Goal: Use online tool/utility: Utilize a website feature to perform a specific function

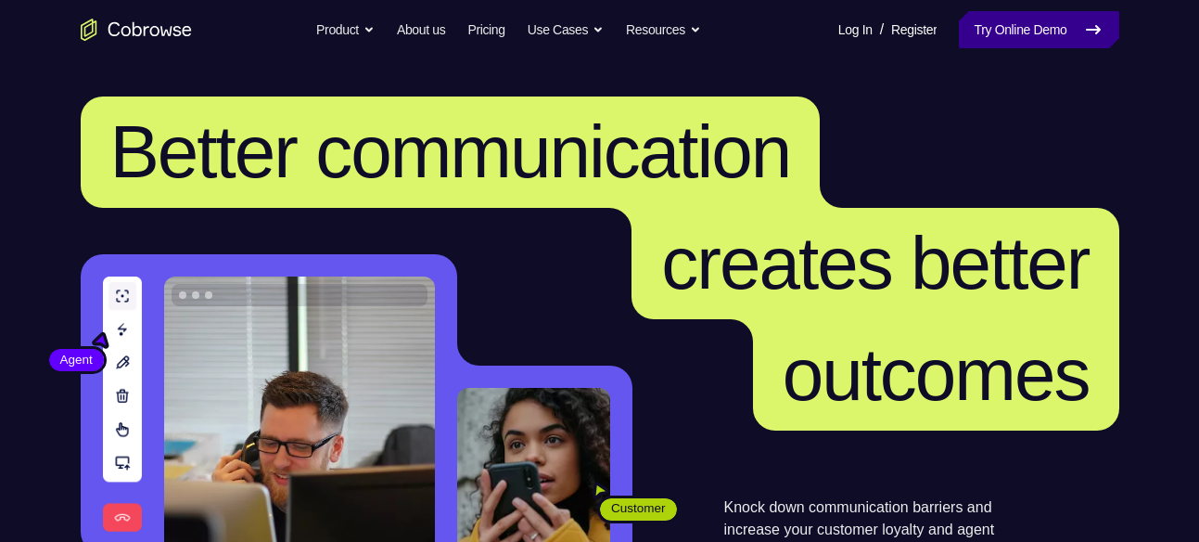
click at [998, 12] on link "Try Online Demo" at bounding box center [1039, 29] width 160 height 37
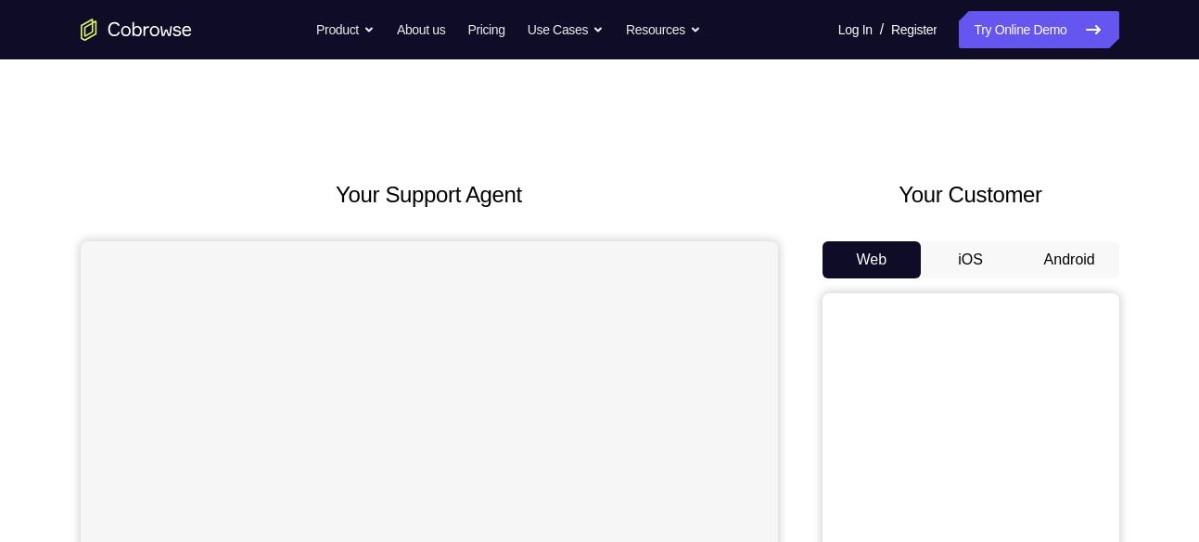
click at [1080, 258] on button "Android" at bounding box center [1069, 259] width 99 height 37
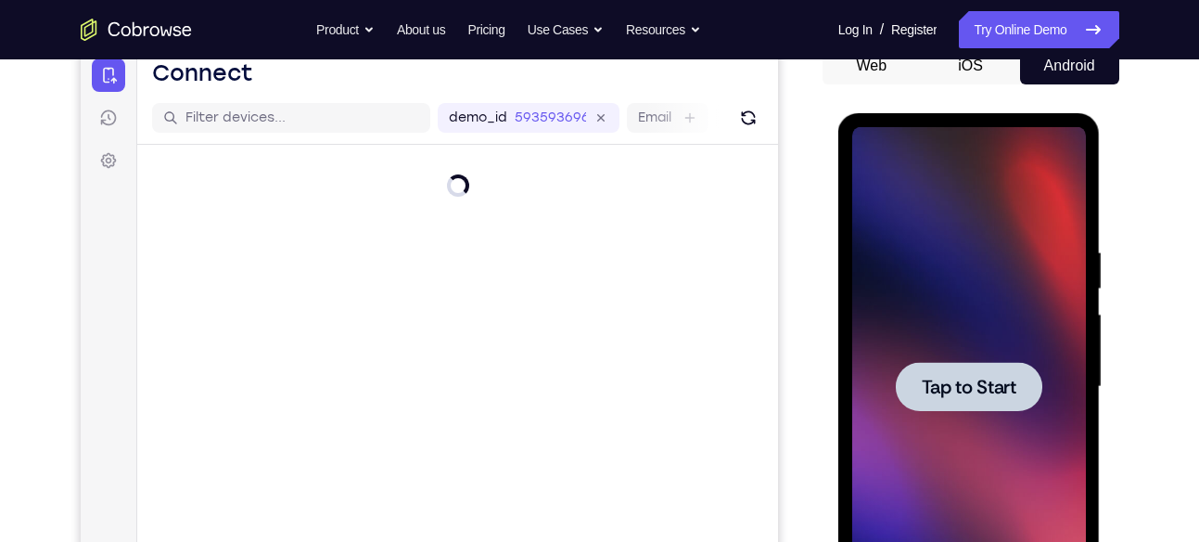
scroll to position [290, 0]
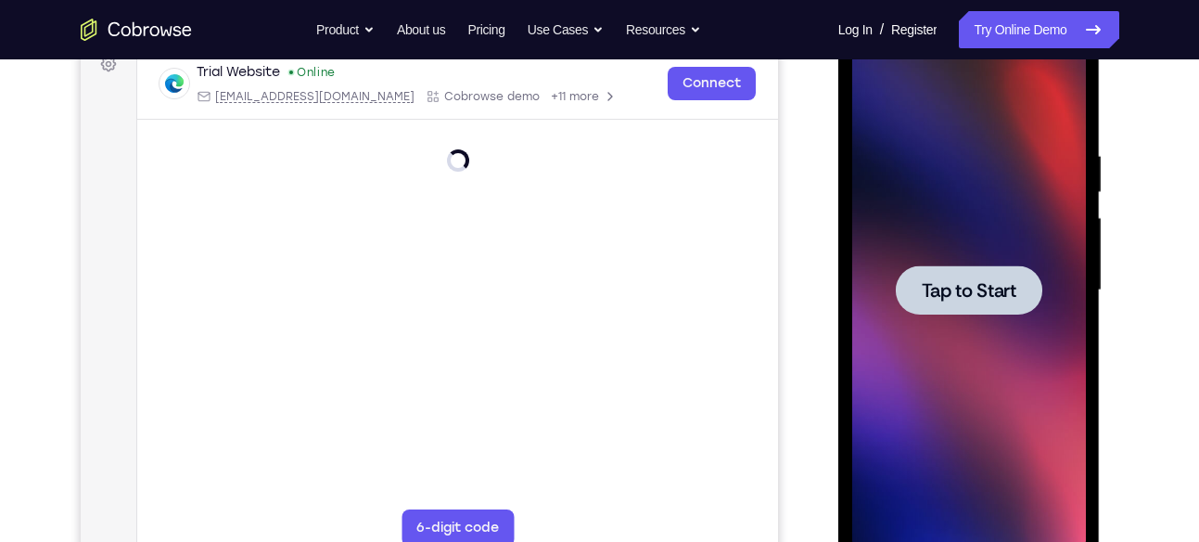
drag, startPoint x: 1825, startPoint y: 256, endPoint x: 718, endPoint y: 206, distance: 1108.4
click at [838, 206] on html "Online web based iOS Simulators and Android Emulators. Run iPhone, iPad, Mobile…" at bounding box center [970, 295] width 264 height 556
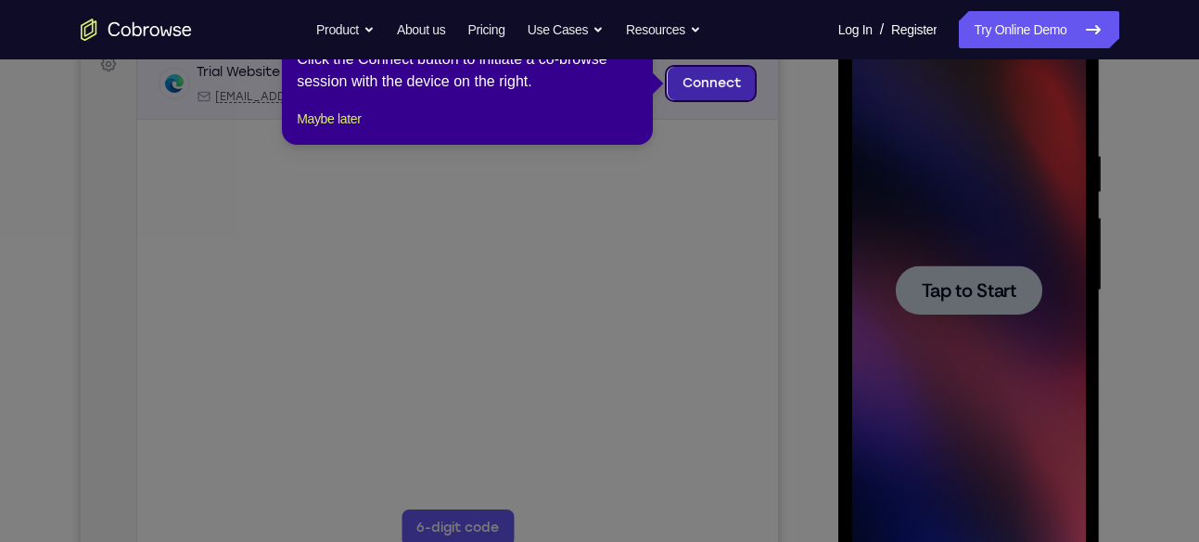
click at [700, 89] on link "Connect" at bounding box center [711, 83] width 88 height 33
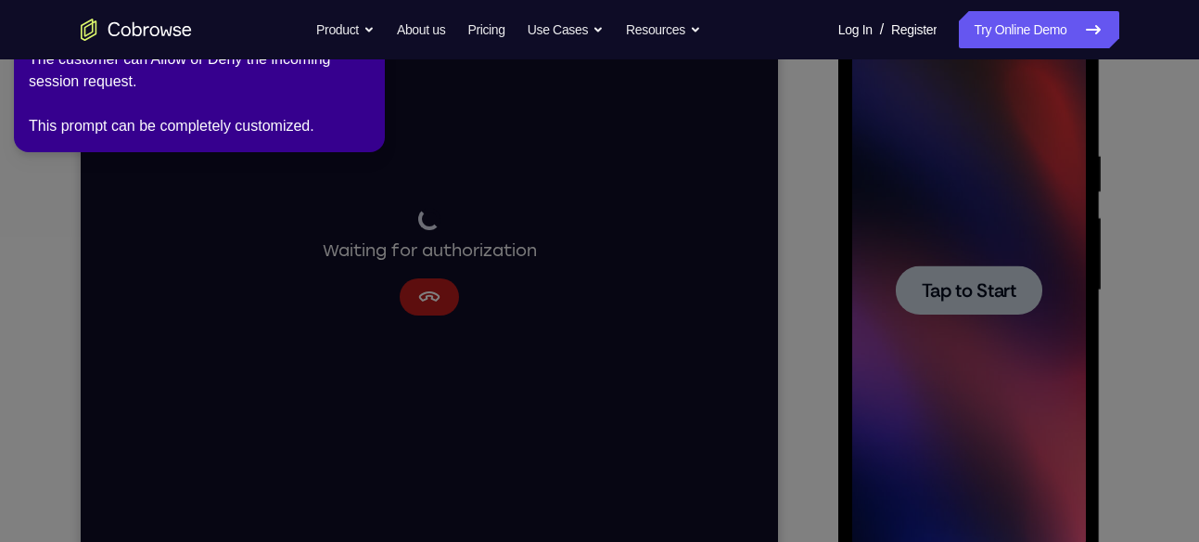
click at [24, 164] on icon at bounding box center [603, 267] width 1220 height 549
click at [903, 246] on icon at bounding box center [603, 267] width 1220 height 549
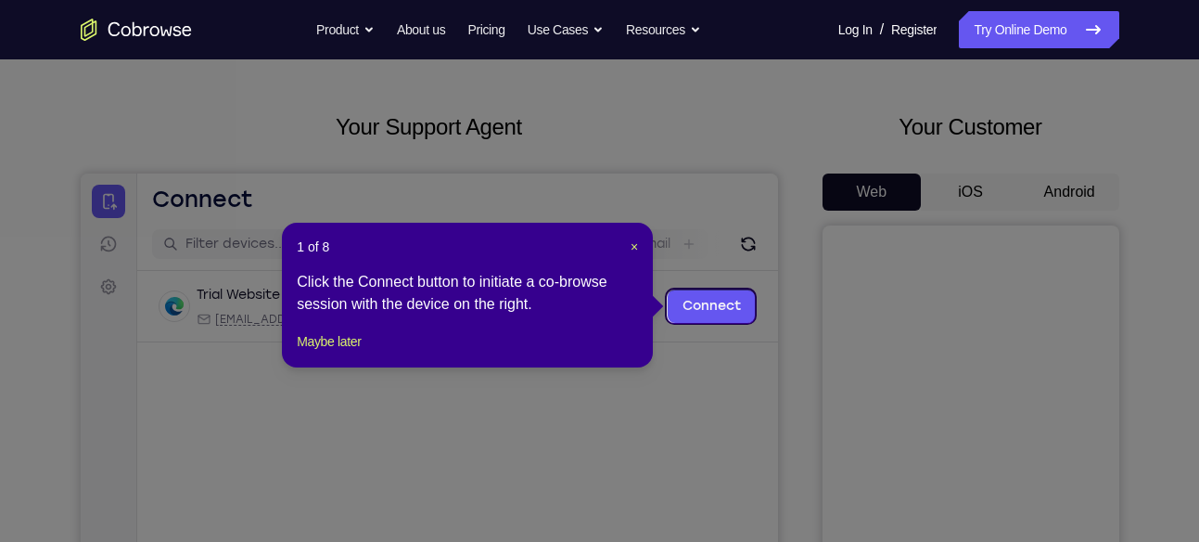
scroll to position [67, 0]
click at [349, 353] on button "Maybe later" at bounding box center [329, 342] width 64 height 22
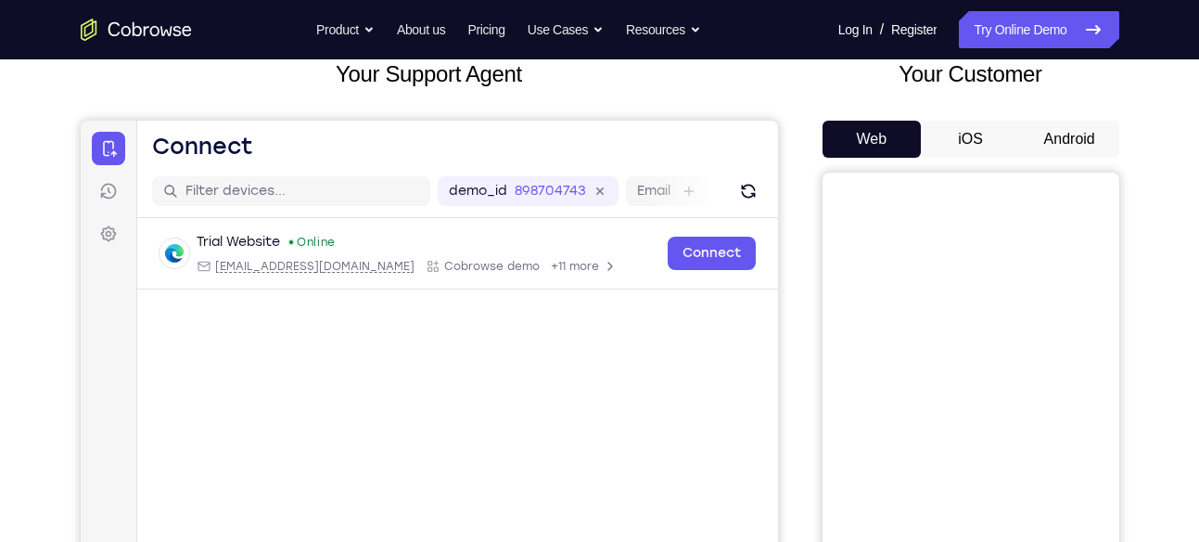
scroll to position [0, 0]
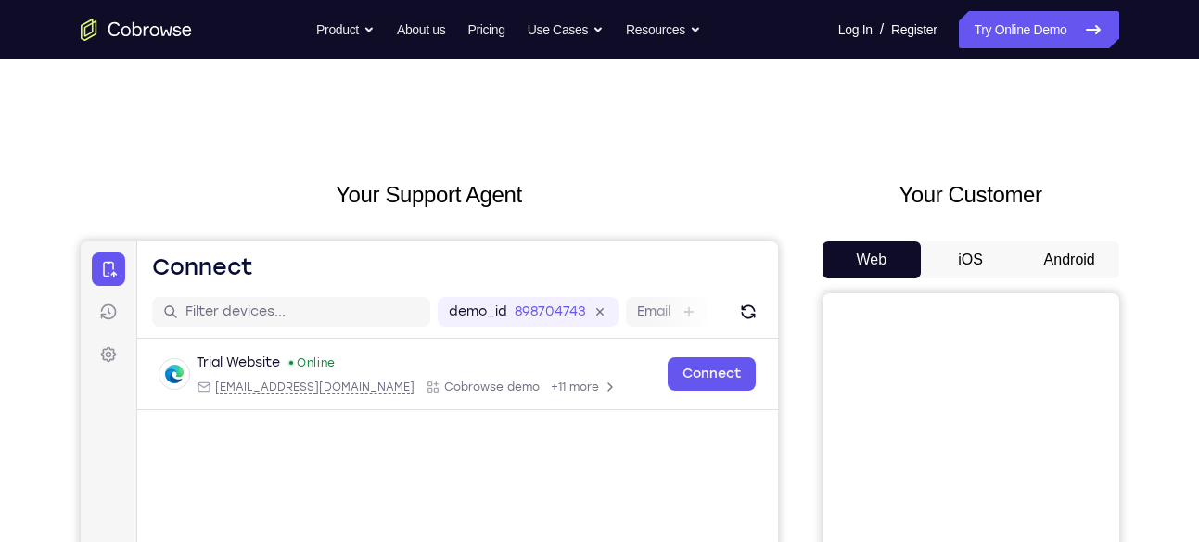
click at [1058, 255] on button "Android" at bounding box center [1069, 259] width 99 height 37
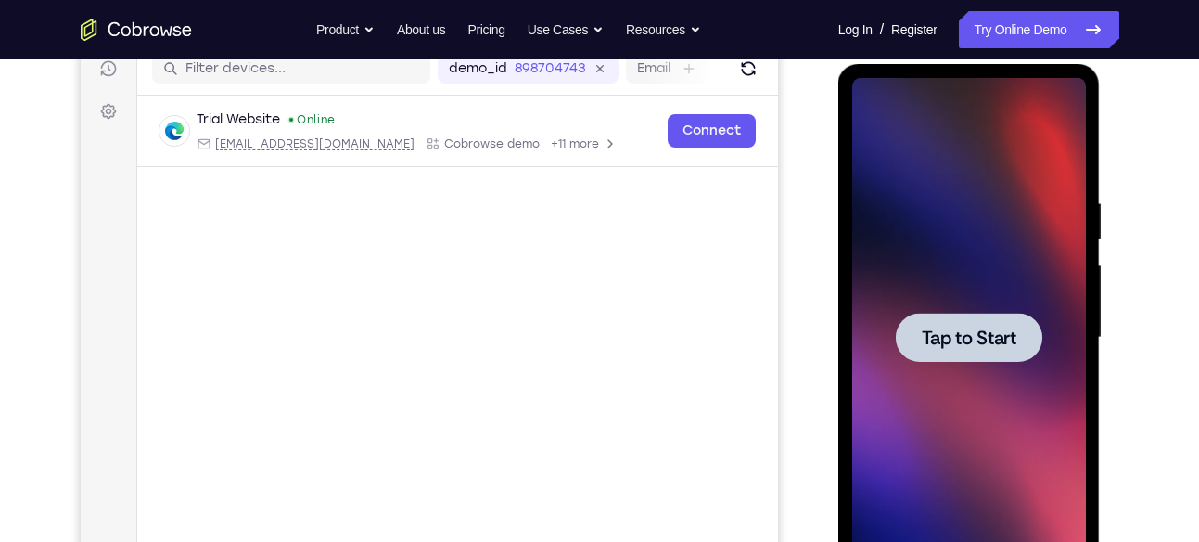
scroll to position [246, 0]
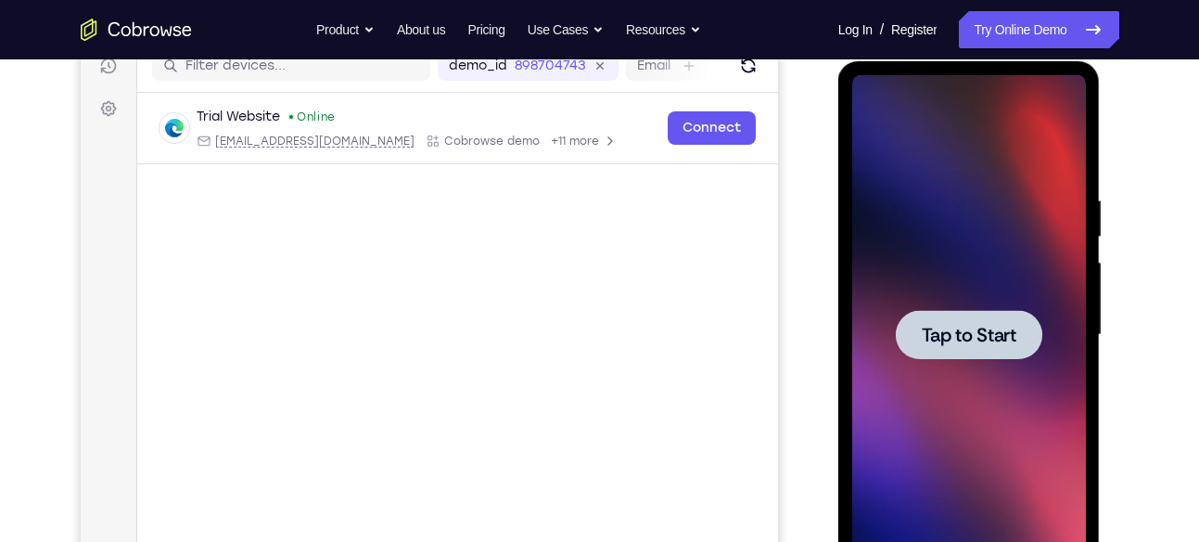
click at [988, 328] on span "Tap to Start" at bounding box center [969, 334] width 95 height 19
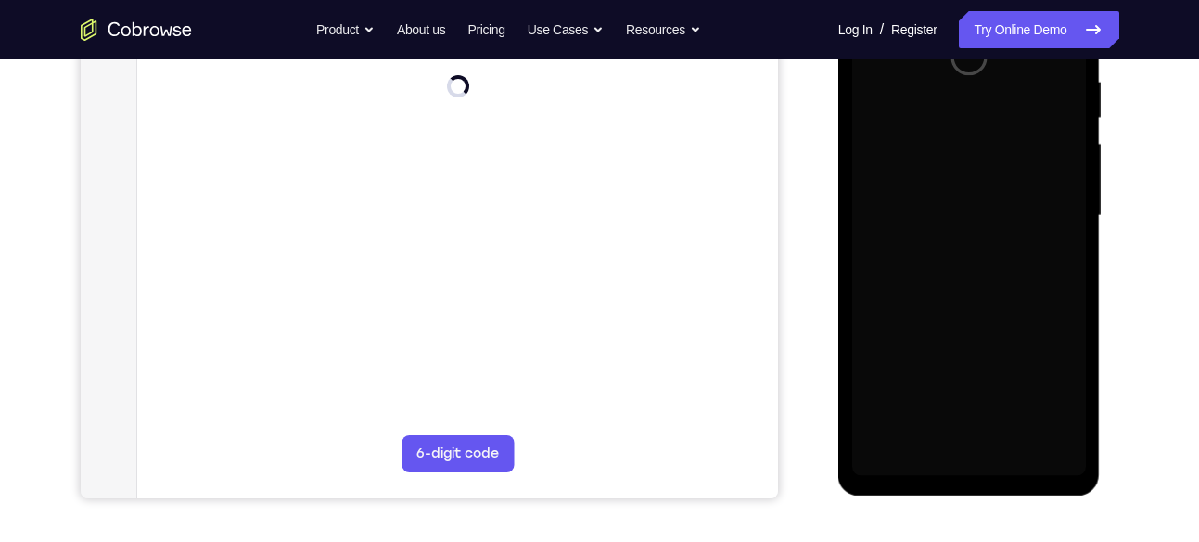
scroll to position [287, 0]
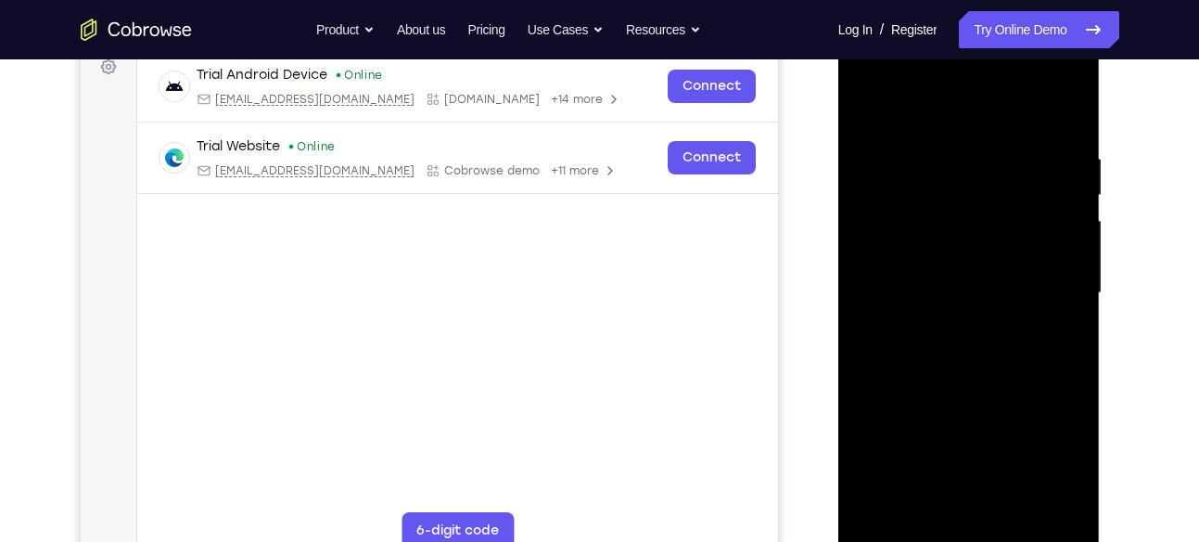
click at [973, 534] on div at bounding box center [969, 292] width 234 height 519
click at [1045, 466] on div at bounding box center [969, 292] width 234 height 519
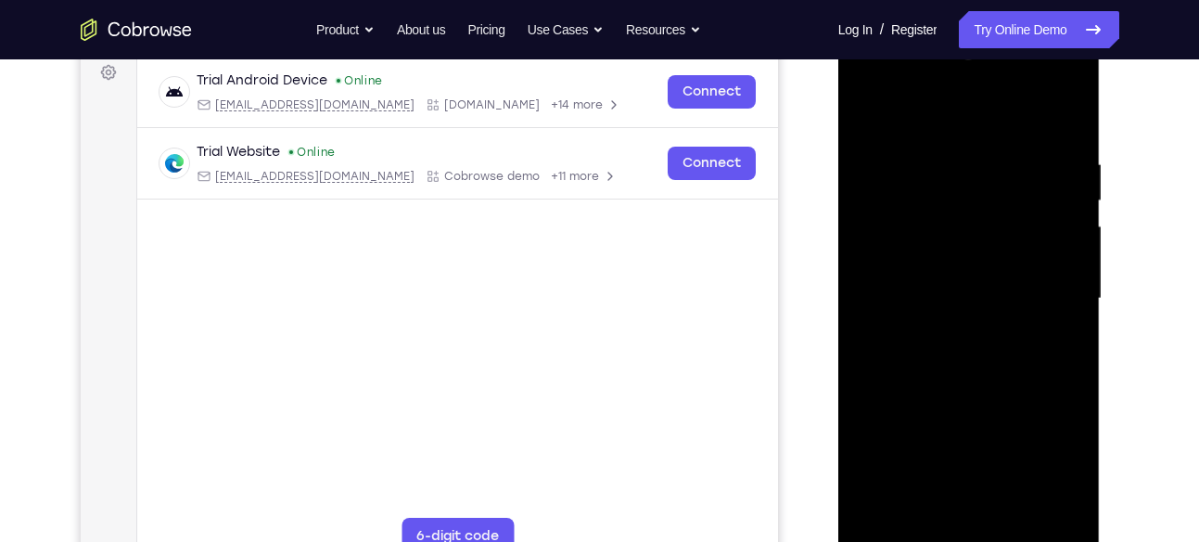
scroll to position [280, 0]
click at [865, 83] on div at bounding box center [969, 300] width 234 height 519
click at [1040, 280] on div at bounding box center [969, 300] width 234 height 519
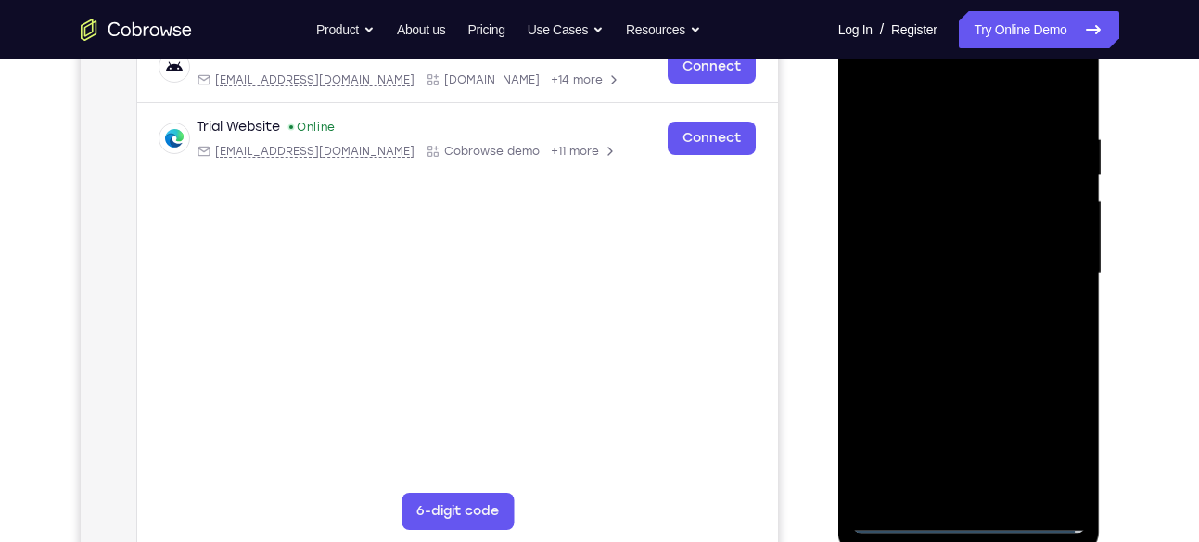
scroll to position [308, 0]
click at [947, 306] on div at bounding box center [969, 272] width 234 height 519
click at [921, 262] on div at bounding box center [969, 272] width 234 height 519
click at [934, 229] on div at bounding box center [969, 272] width 234 height 519
click at [1059, 234] on div at bounding box center [969, 272] width 234 height 519
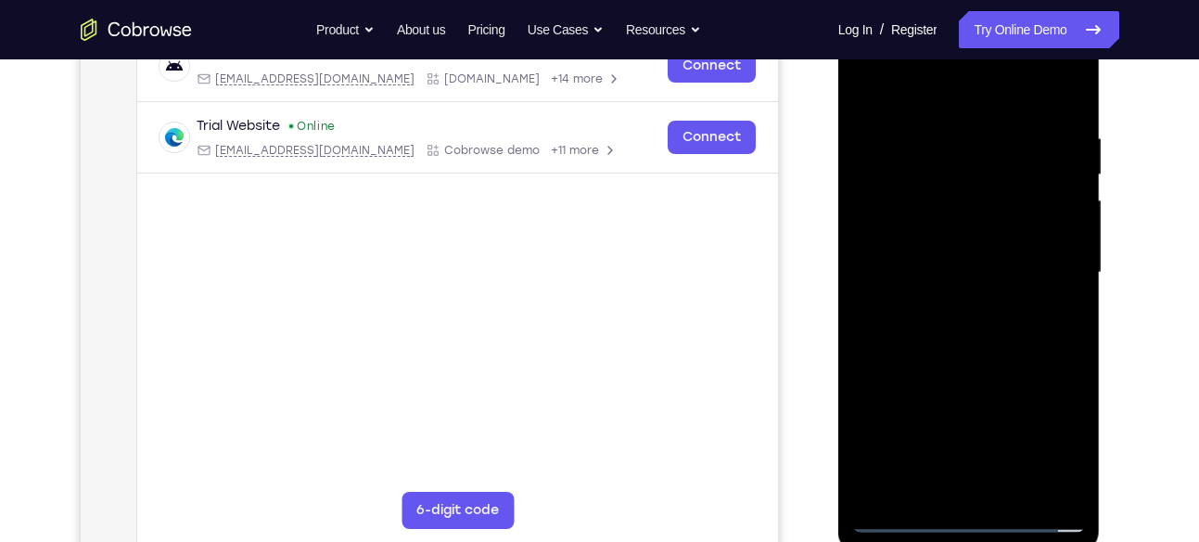
click at [965, 267] on div at bounding box center [969, 272] width 234 height 519
click at [946, 328] on div at bounding box center [969, 272] width 234 height 519
click at [956, 325] on div at bounding box center [969, 272] width 234 height 519
click at [985, 321] on div at bounding box center [969, 272] width 234 height 519
click at [959, 333] on div at bounding box center [969, 272] width 234 height 519
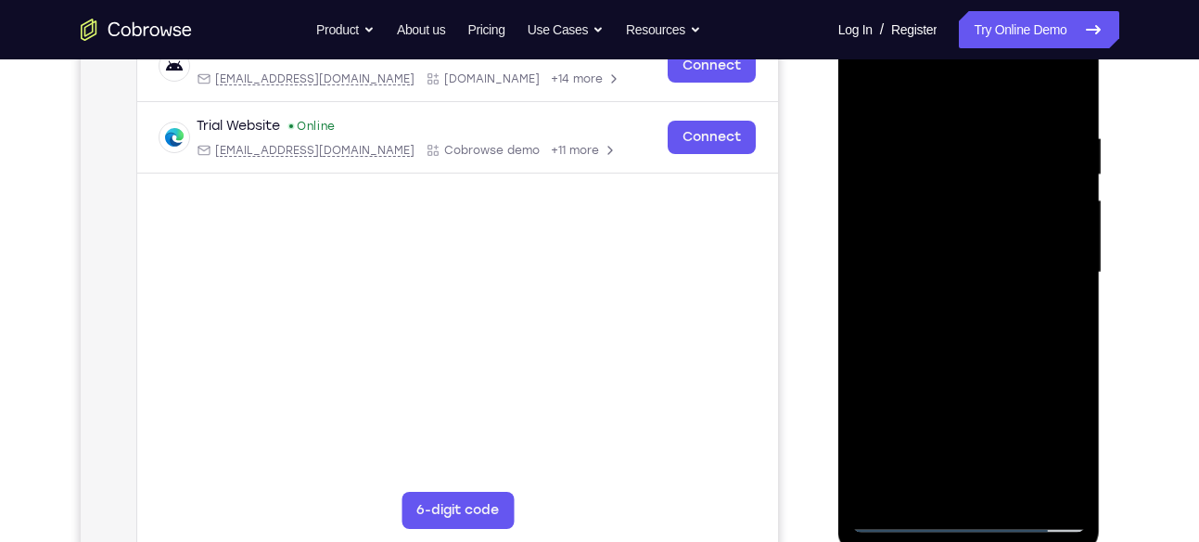
click at [963, 322] on div at bounding box center [969, 272] width 234 height 519
click at [999, 340] on div at bounding box center [969, 272] width 234 height 519
click at [982, 325] on div at bounding box center [969, 272] width 234 height 519
click at [900, 521] on div at bounding box center [969, 272] width 234 height 519
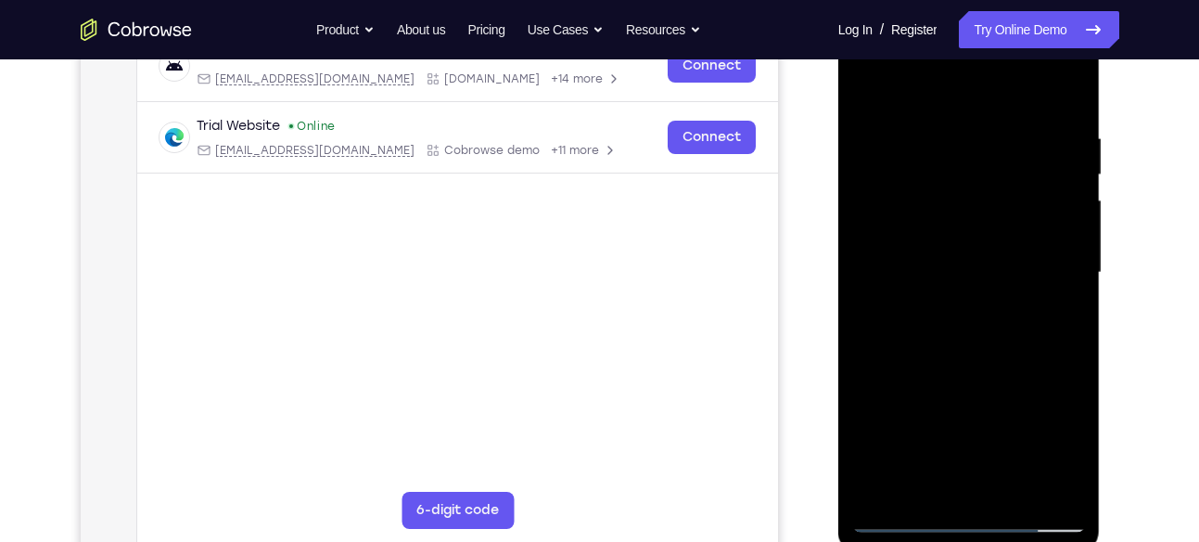
click at [957, 167] on div at bounding box center [969, 272] width 234 height 519
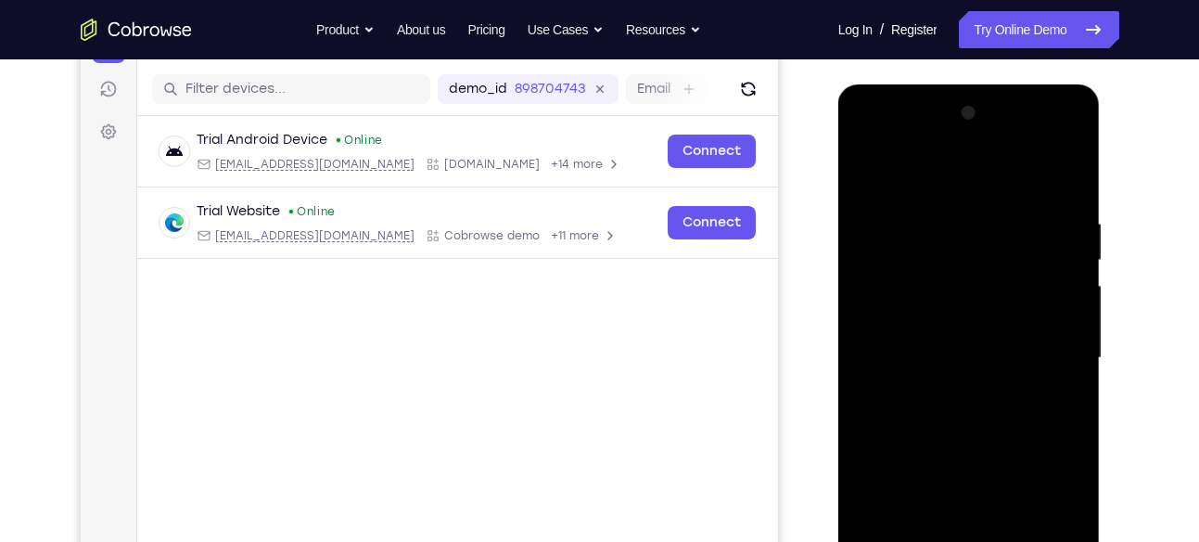
scroll to position [197, 0]
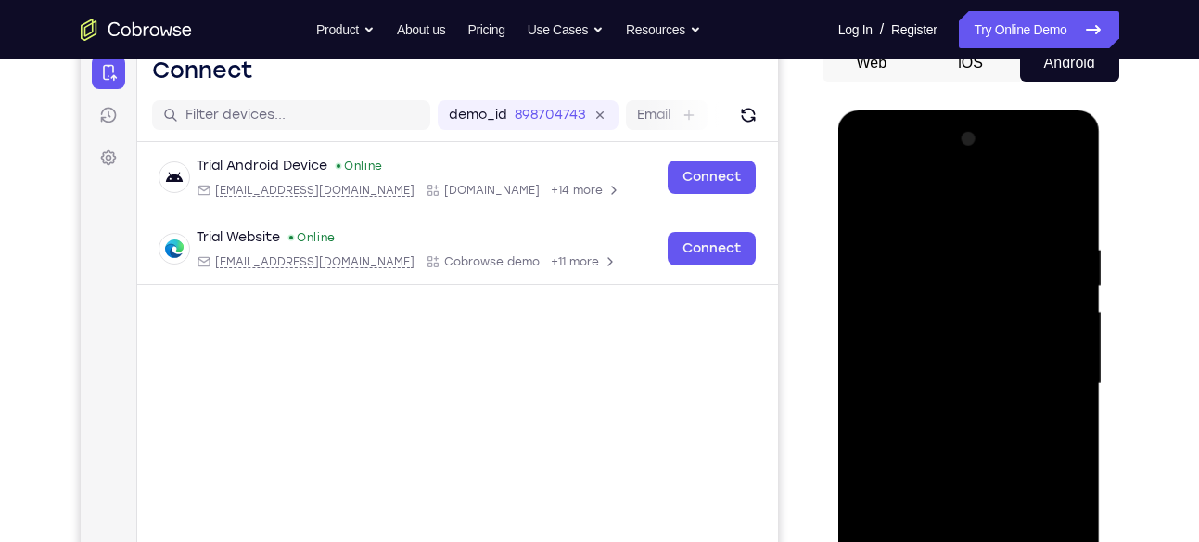
click at [937, 163] on div at bounding box center [969, 383] width 234 height 519
click at [867, 191] on div at bounding box center [969, 383] width 234 height 519
click at [883, 214] on div at bounding box center [969, 383] width 234 height 519
click at [889, 340] on div at bounding box center [969, 383] width 234 height 519
click at [908, 387] on div at bounding box center [969, 383] width 234 height 519
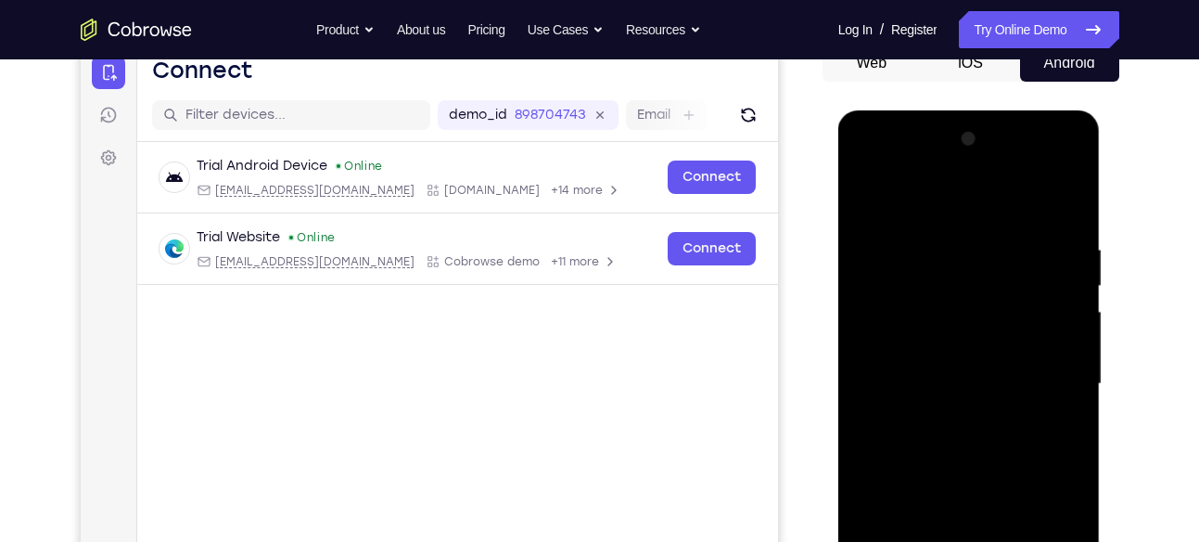
click at [911, 366] on div at bounding box center [969, 383] width 234 height 519
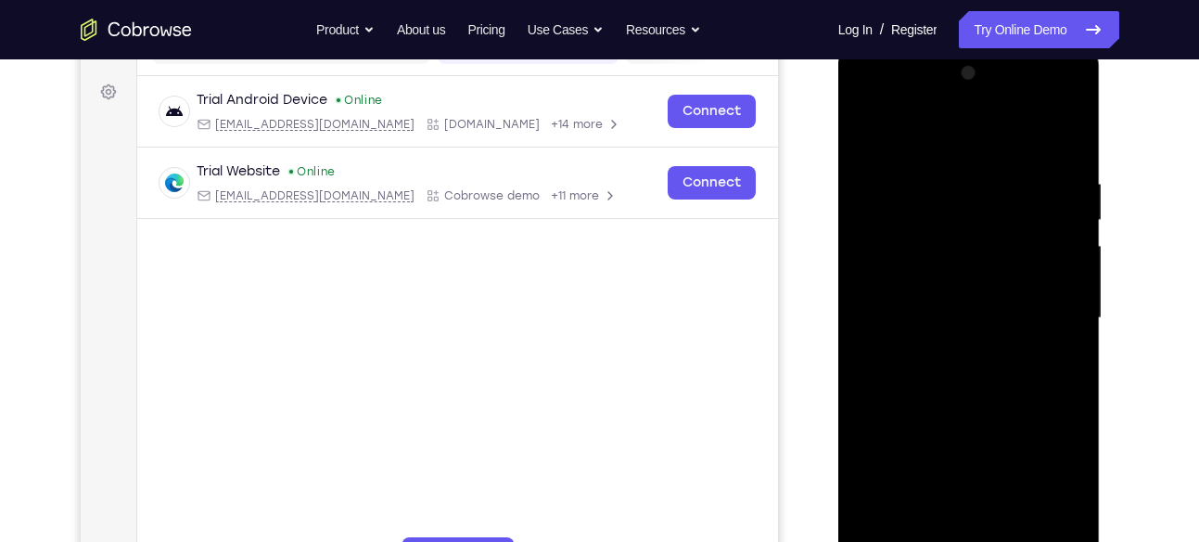
scroll to position [274, 0]
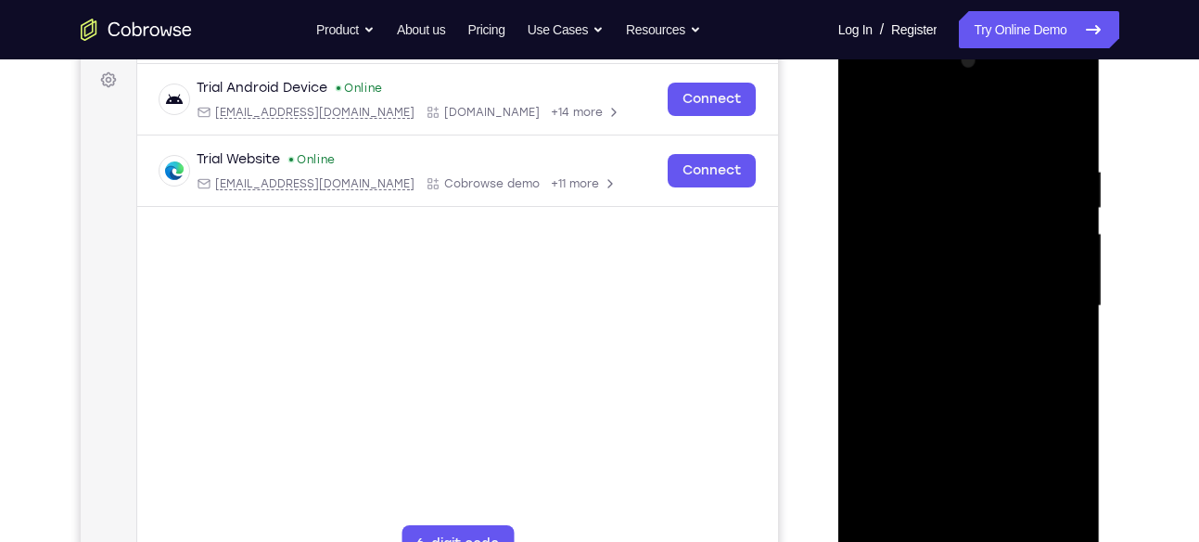
click at [935, 321] on div at bounding box center [969, 305] width 234 height 519
click at [962, 350] on div at bounding box center [969, 305] width 234 height 519
click at [1063, 285] on div at bounding box center [969, 305] width 234 height 519
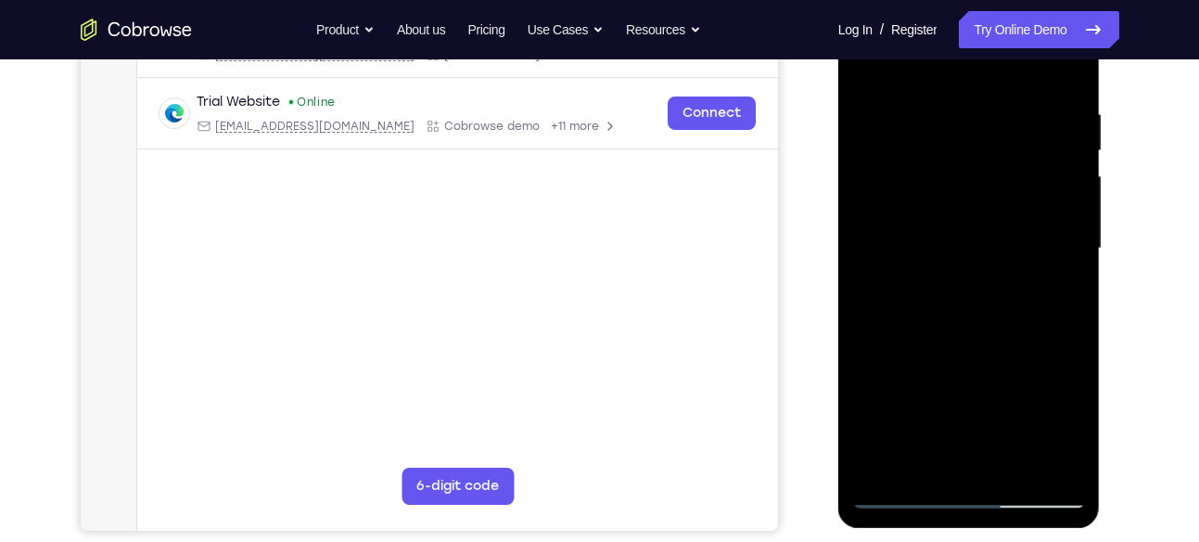
scroll to position [335, 0]
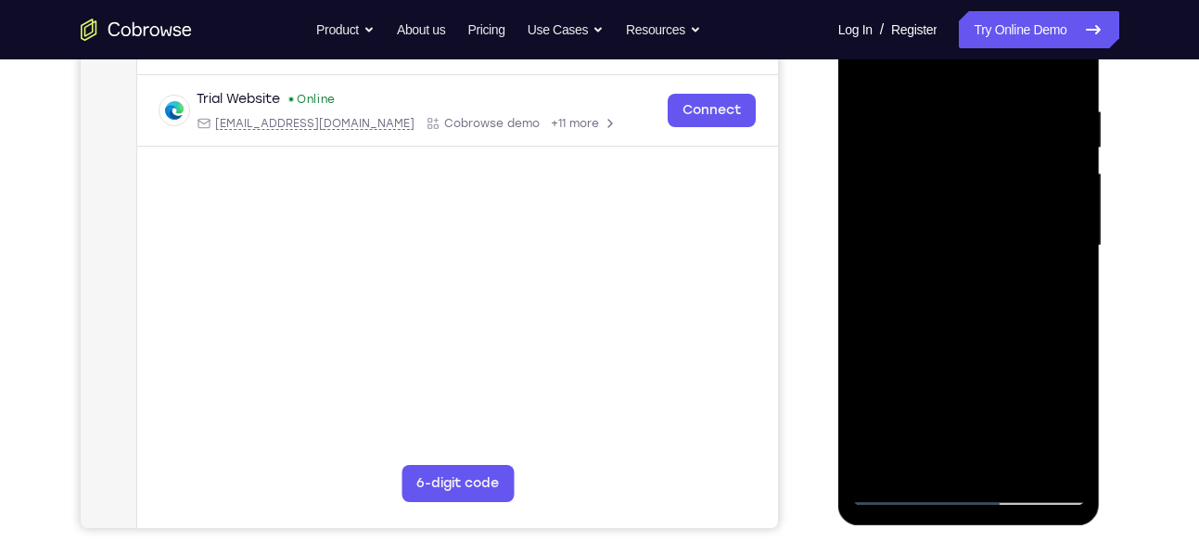
click at [874, 450] on div at bounding box center [969, 245] width 234 height 519
click at [900, 423] on div at bounding box center [969, 245] width 234 height 519
click at [920, 267] on div at bounding box center [969, 245] width 234 height 519
click at [937, 325] on div at bounding box center [969, 245] width 234 height 519
click at [943, 291] on div at bounding box center [969, 245] width 234 height 519
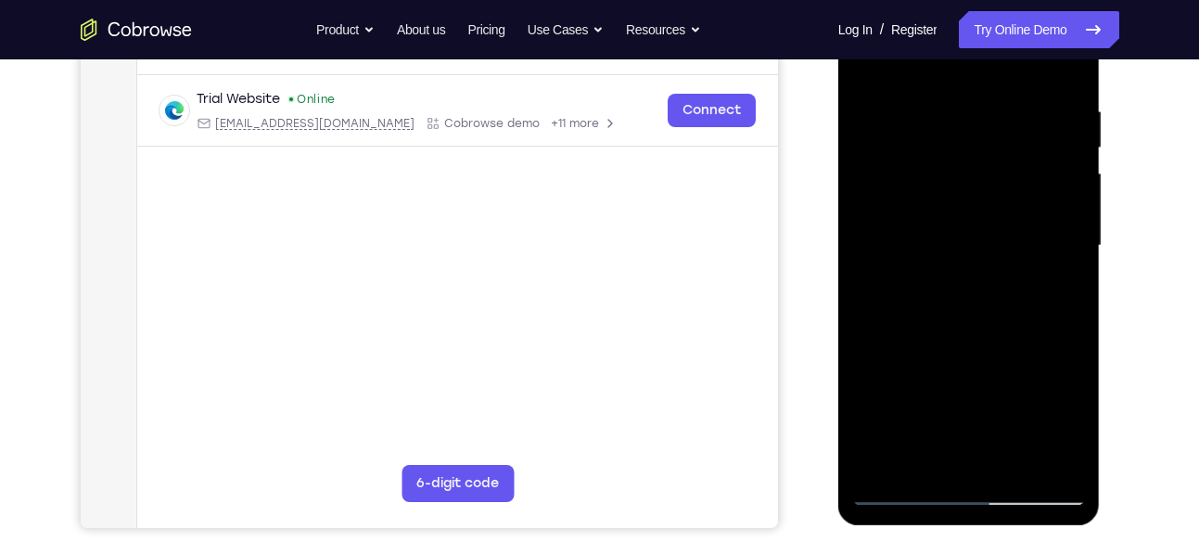
click at [960, 290] on div at bounding box center [969, 245] width 234 height 519
click at [921, 262] on div at bounding box center [969, 245] width 234 height 519
click at [975, 337] on div at bounding box center [969, 245] width 234 height 519
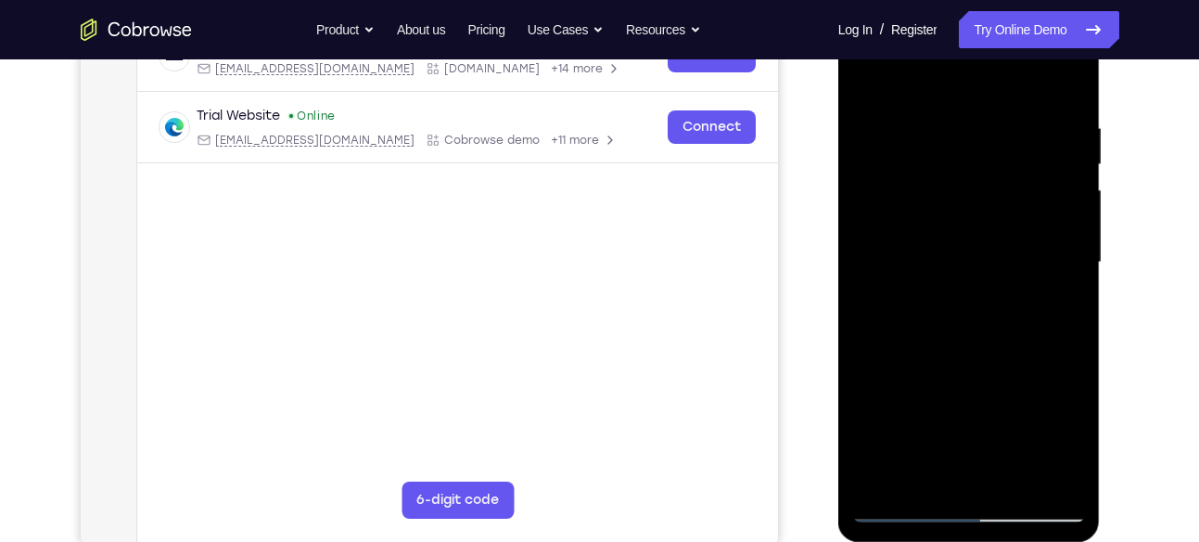
scroll to position [313, 0]
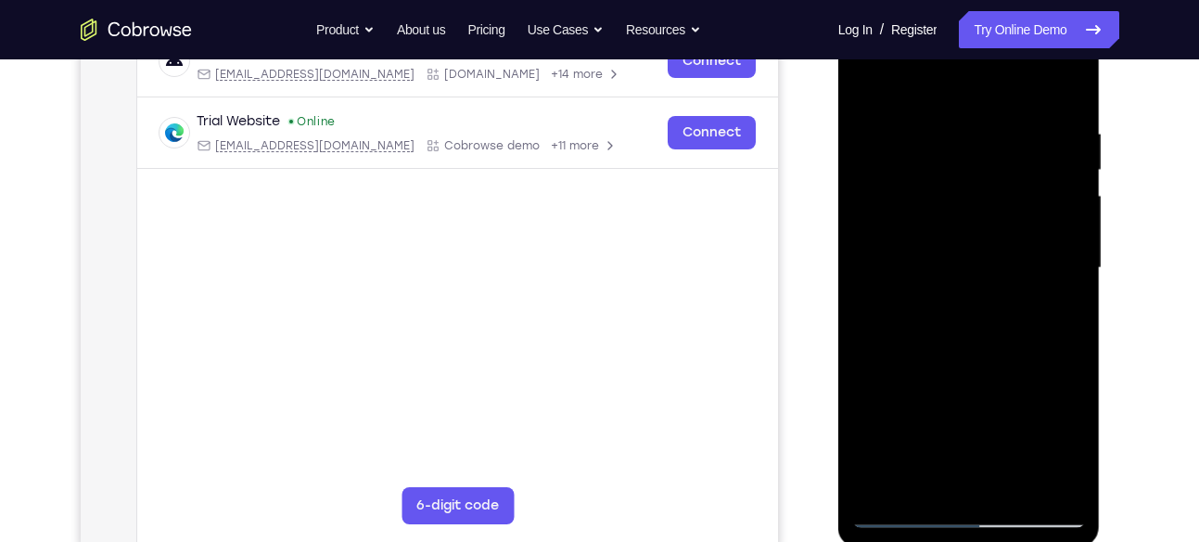
click at [966, 310] on div at bounding box center [969, 267] width 234 height 519
click at [885, 211] on div at bounding box center [969, 267] width 234 height 519
click at [939, 316] on div at bounding box center [969, 267] width 234 height 519
click at [885, 207] on div at bounding box center [969, 267] width 234 height 519
click at [920, 212] on div at bounding box center [969, 267] width 234 height 519
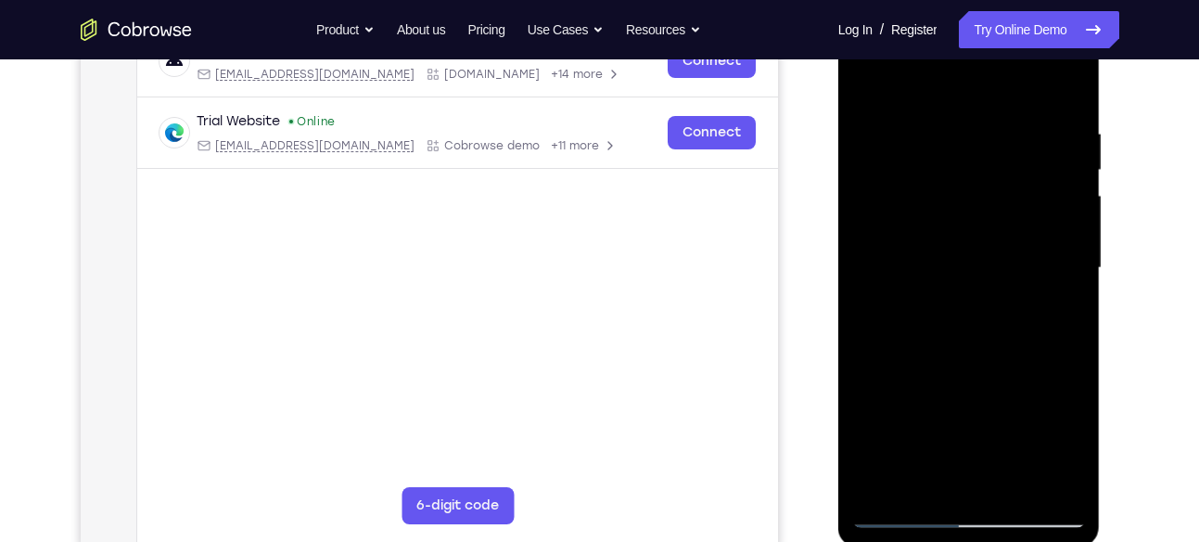
click at [930, 285] on div at bounding box center [969, 267] width 234 height 519
click at [940, 350] on div at bounding box center [969, 267] width 234 height 519
click at [942, 319] on div at bounding box center [969, 267] width 234 height 519
click at [949, 313] on div at bounding box center [969, 267] width 234 height 519
click at [938, 253] on div at bounding box center [969, 267] width 234 height 519
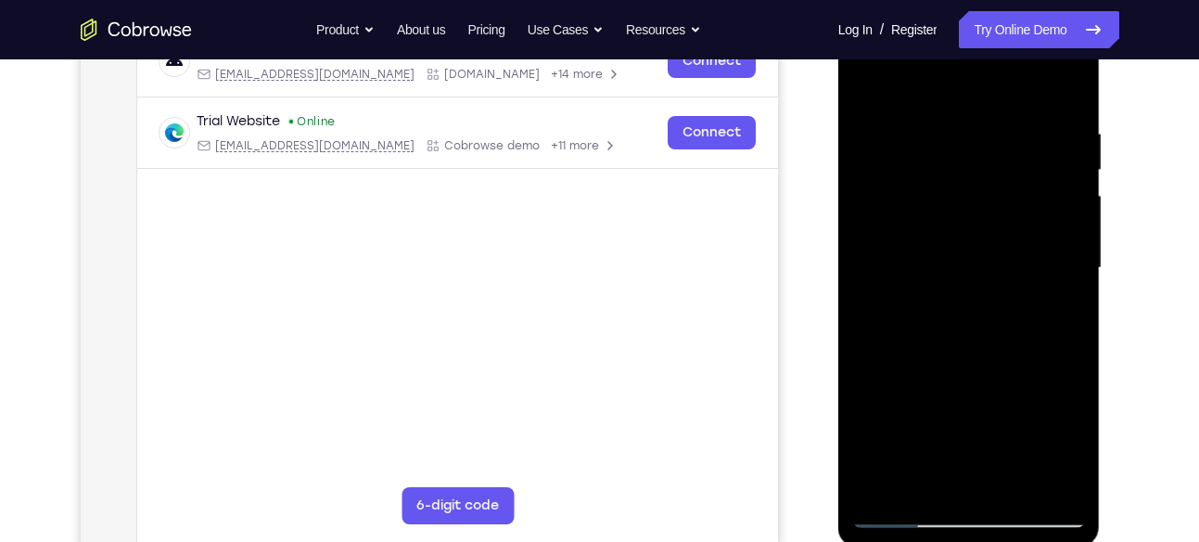
click at [930, 288] on div at bounding box center [969, 267] width 234 height 519
click at [937, 342] on div at bounding box center [969, 267] width 234 height 519
click at [941, 312] on div at bounding box center [969, 267] width 234 height 519
click at [1011, 328] on div at bounding box center [969, 267] width 234 height 519
click at [981, 214] on div at bounding box center [969, 267] width 234 height 519
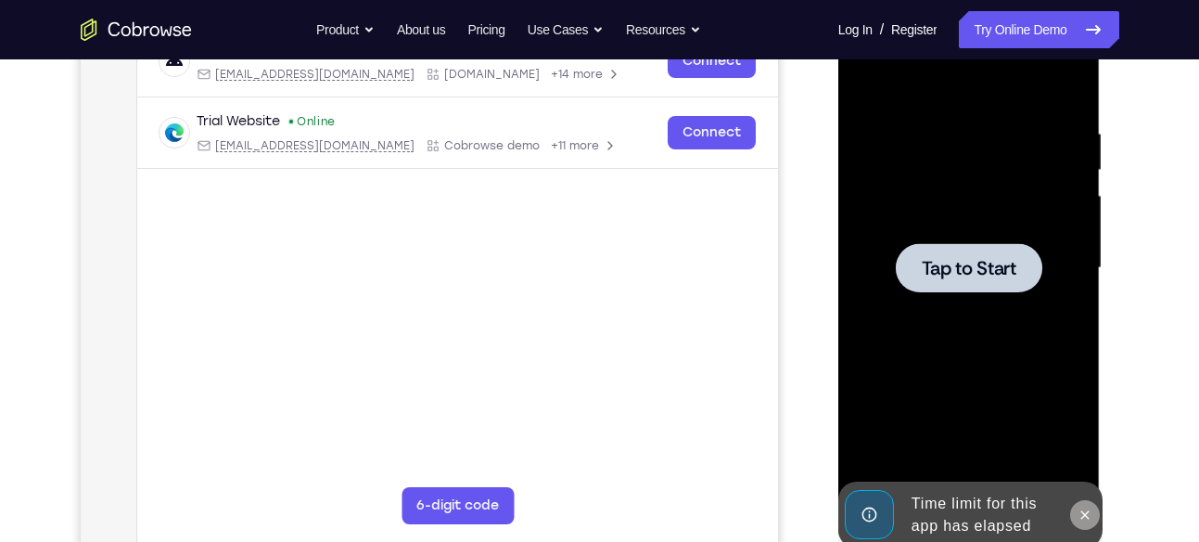
click at [1090, 517] on icon at bounding box center [1085, 514] width 15 height 15
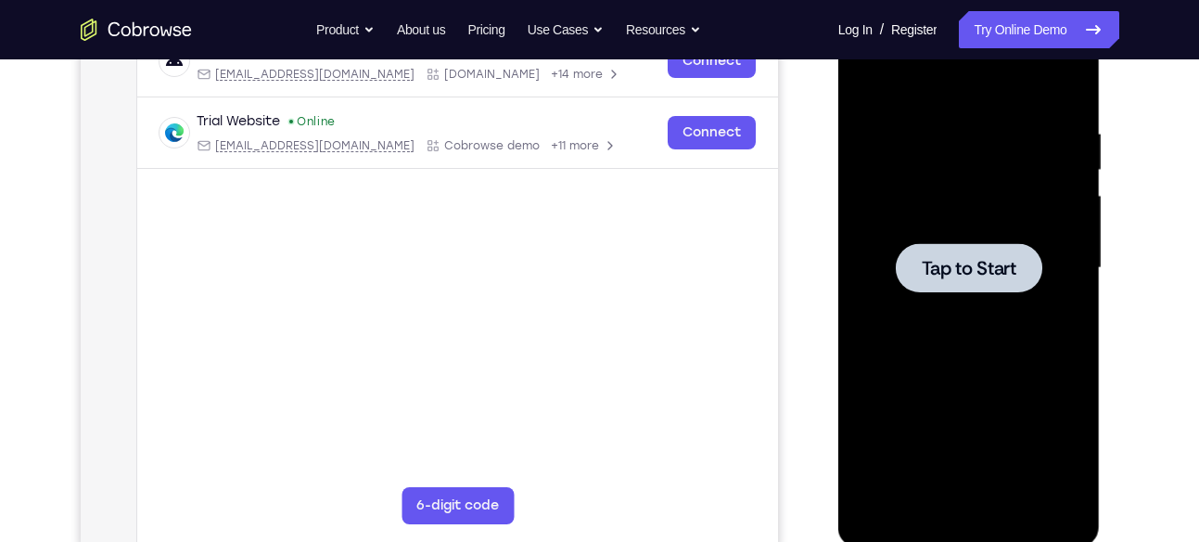
click at [998, 300] on div at bounding box center [969, 267] width 234 height 519
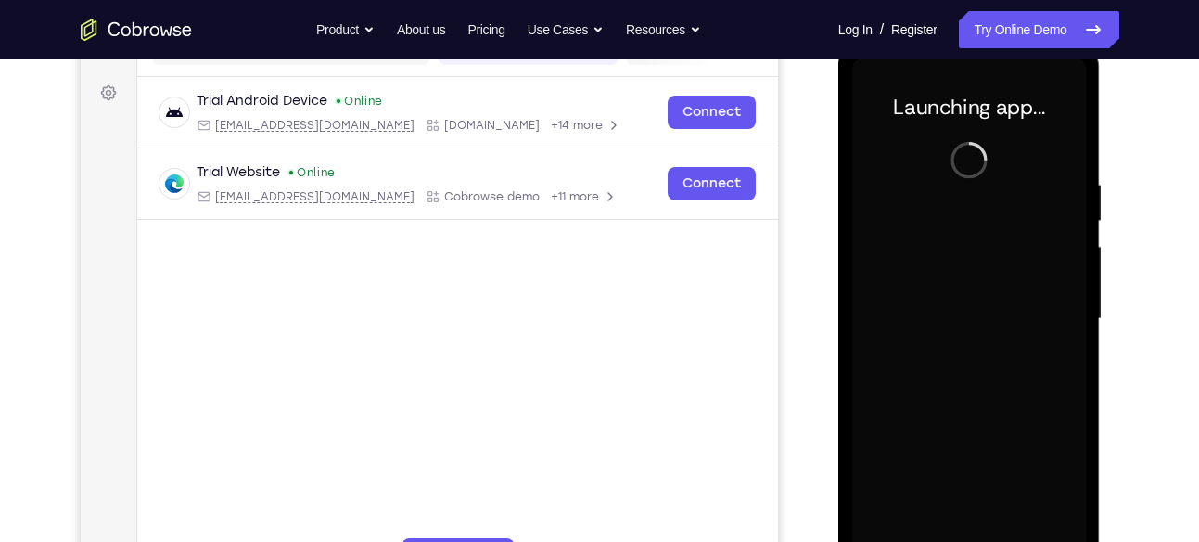
scroll to position [260, 0]
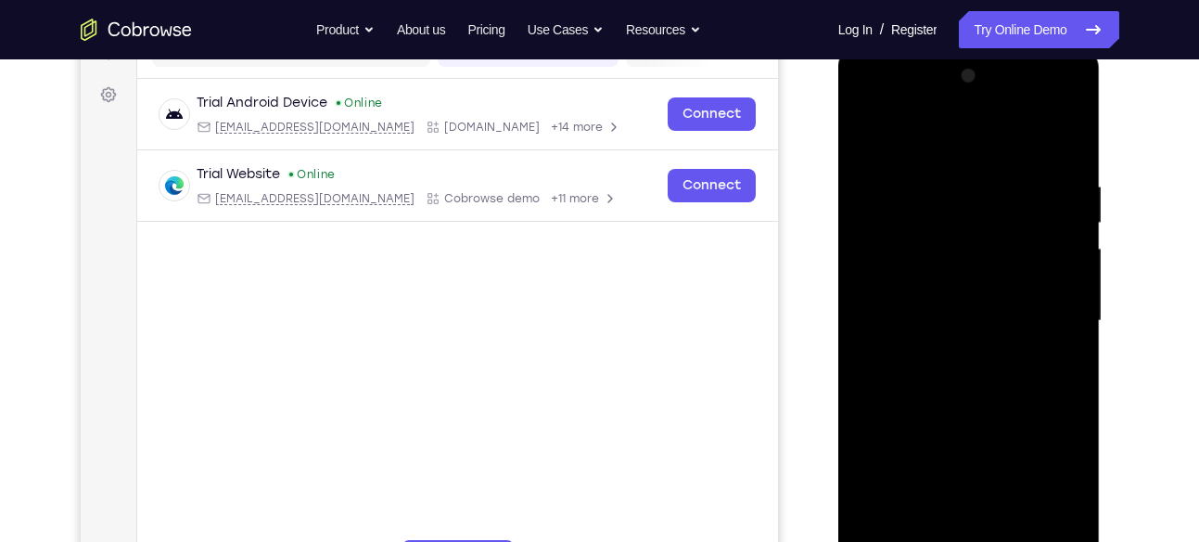
click at [957, 364] on div at bounding box center [969, 320] width 234 height 519
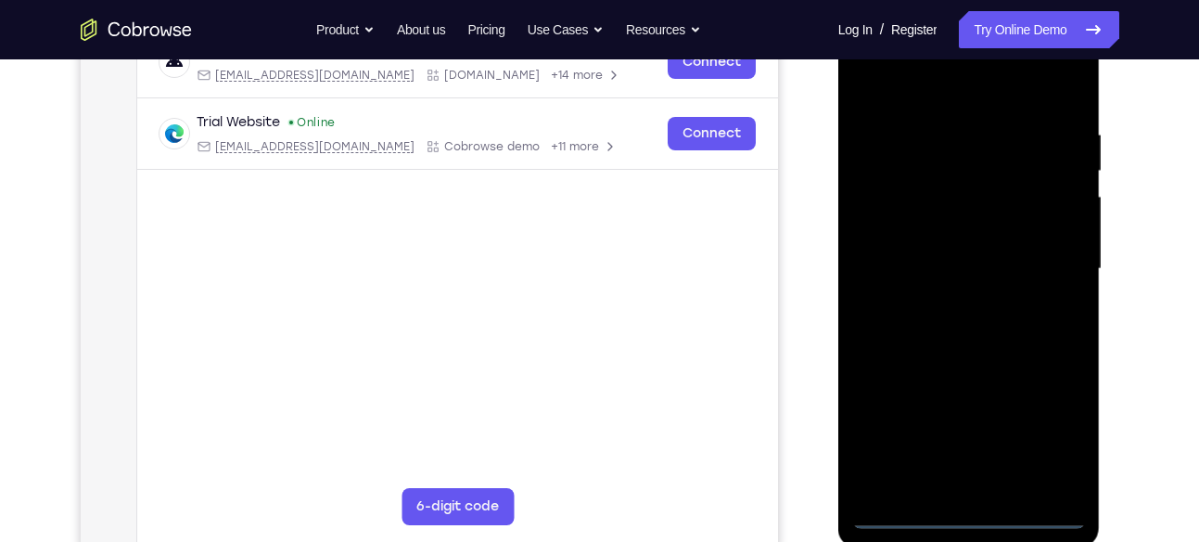
scroll to position [318, 0]
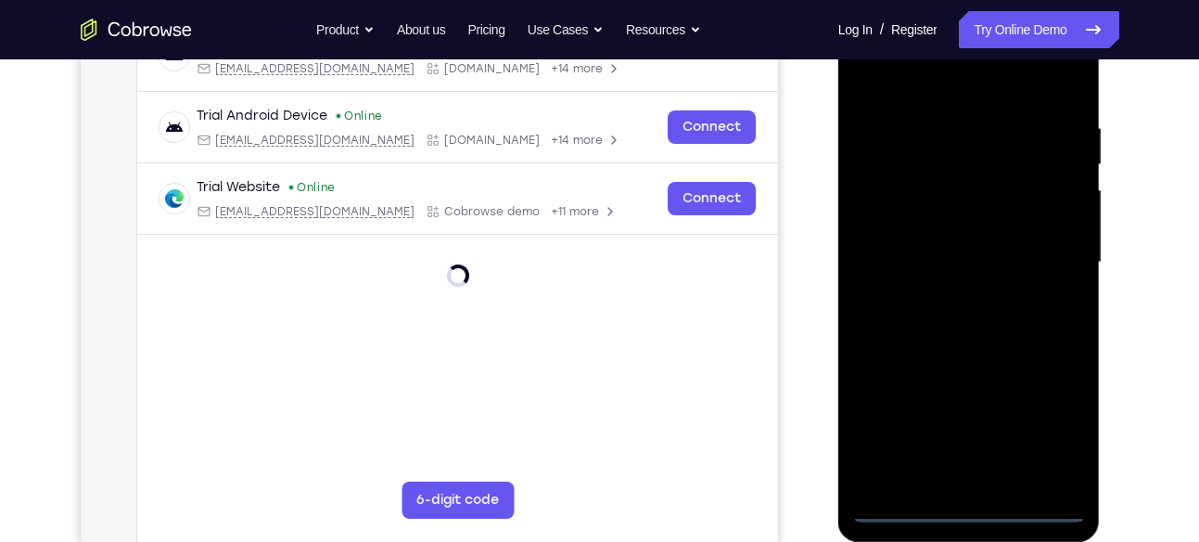
click at [961, 511] on div at bounding box center [969, 262] width 234 height 519
click at [1041, 417] on div at bounding box center [969, 262] width 234 height 519
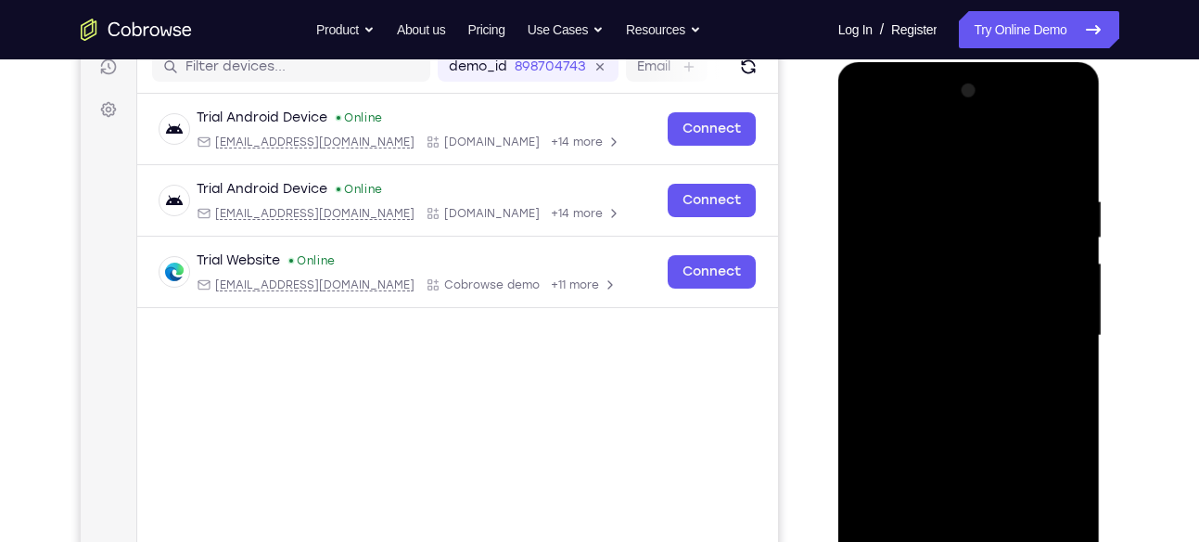
click at [866, 111] on div at bounding box center [969, 335] width 234 height 519
click at [895, 270] on div at bounding box center [969, 335] width 234 height 519
click at [907, 322] on div at bounding box center [969, 335] width 234 height 519
click at [939, 315] on div at bounding box center [969, 335] width 234 height 519
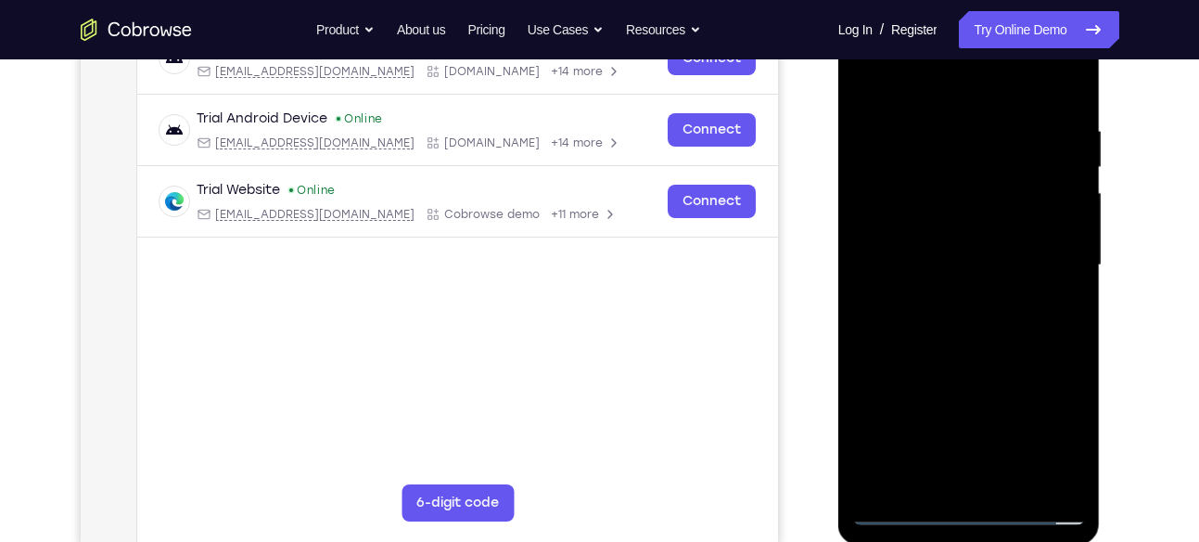
scroll to position [317, 0]
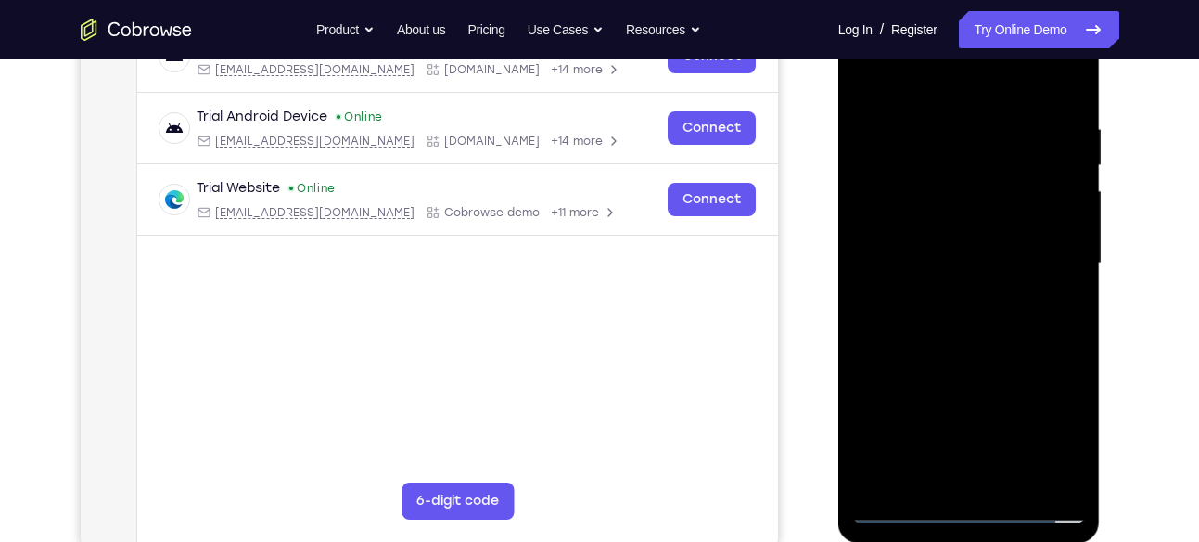
click at [861, 471] on div at bounding box center [969, 263] width 234 height 519
click at [902, 438] on div at bounding box center [969, 263] width 234 height 519
click at [927, 286] on div at bounding box center [969, 263] width 234 height 519
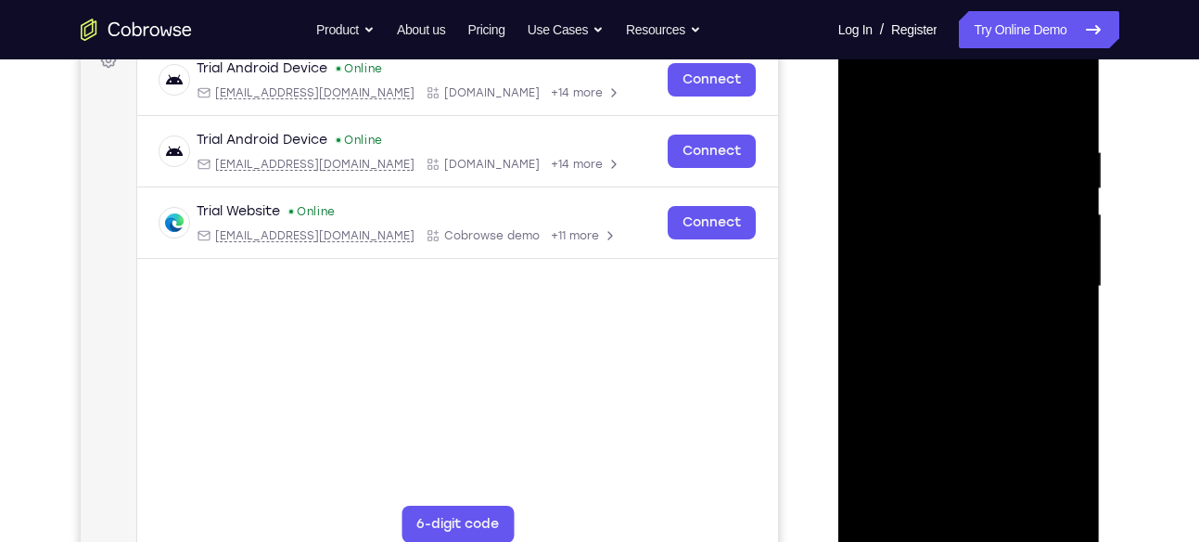
scroll to position [274, 0]
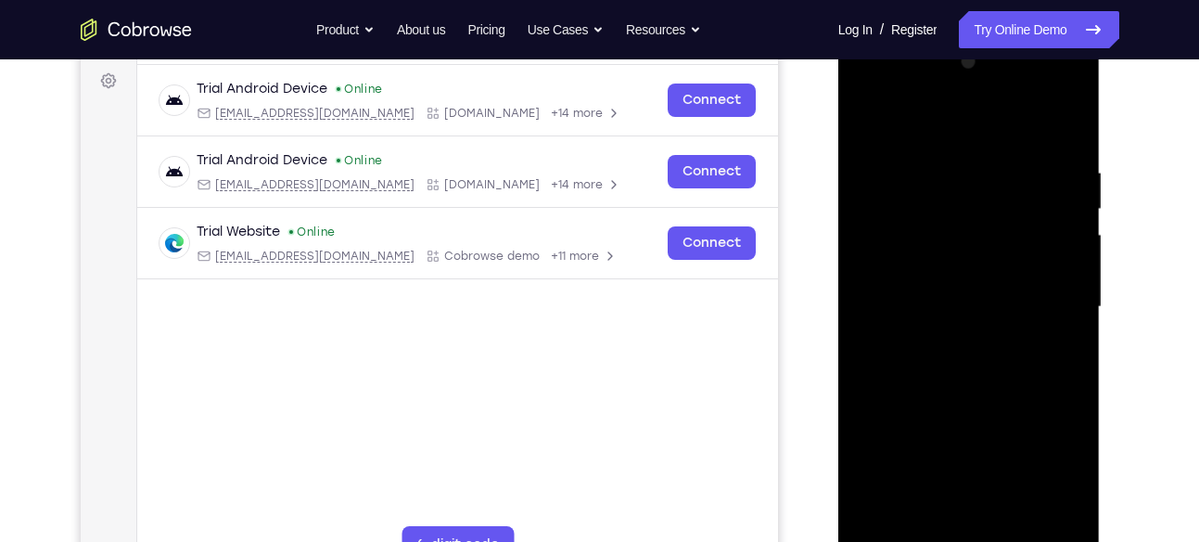
click at [966, 348] on div at bounding box center [969, 306] width 234 height 519
click at [931, 323] on div at bounding box center [969, 306] width 234 height 519
click at [949, 348] on div at bounding box center [969, 306] width 234 height 519
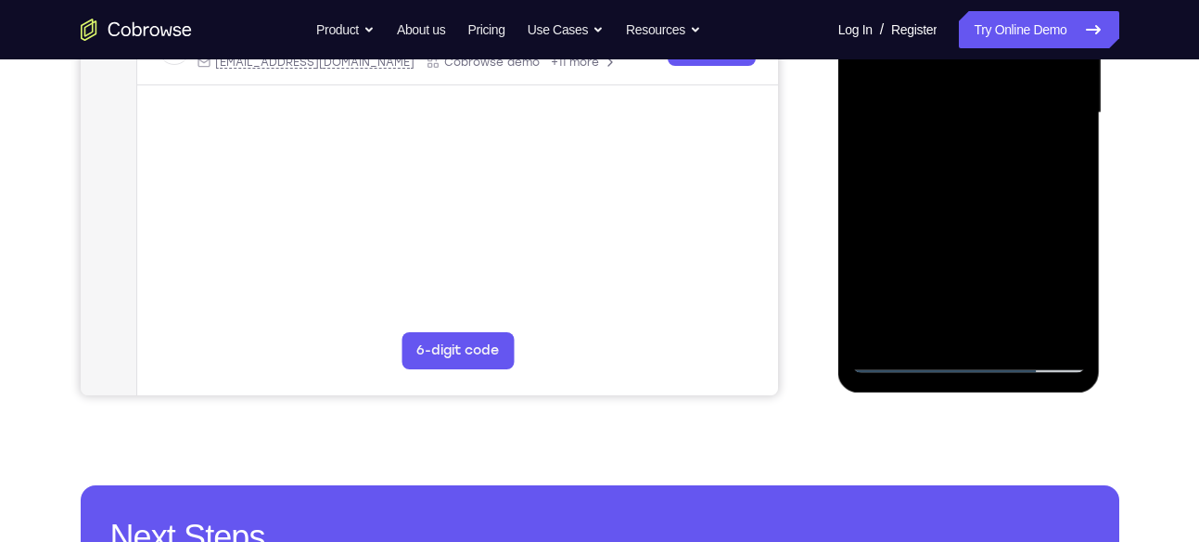
scroll to position [476, 0]
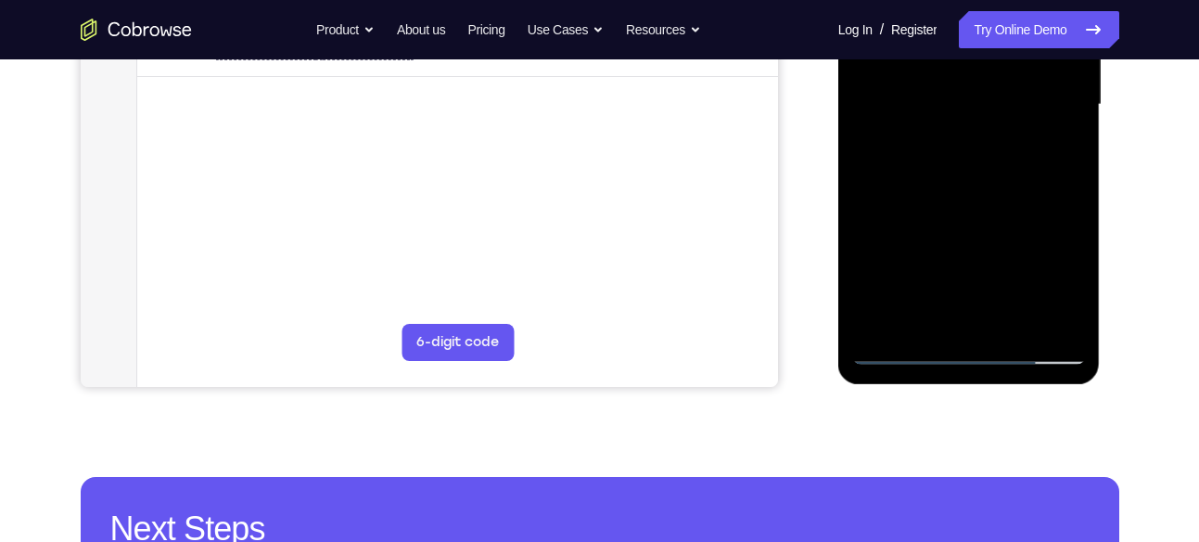
click at [892, 352] on div at bounding box center [969, 104] width 234 height 519
click at [904, 356] on div at bounding box center [969, 104] width 234 height 519
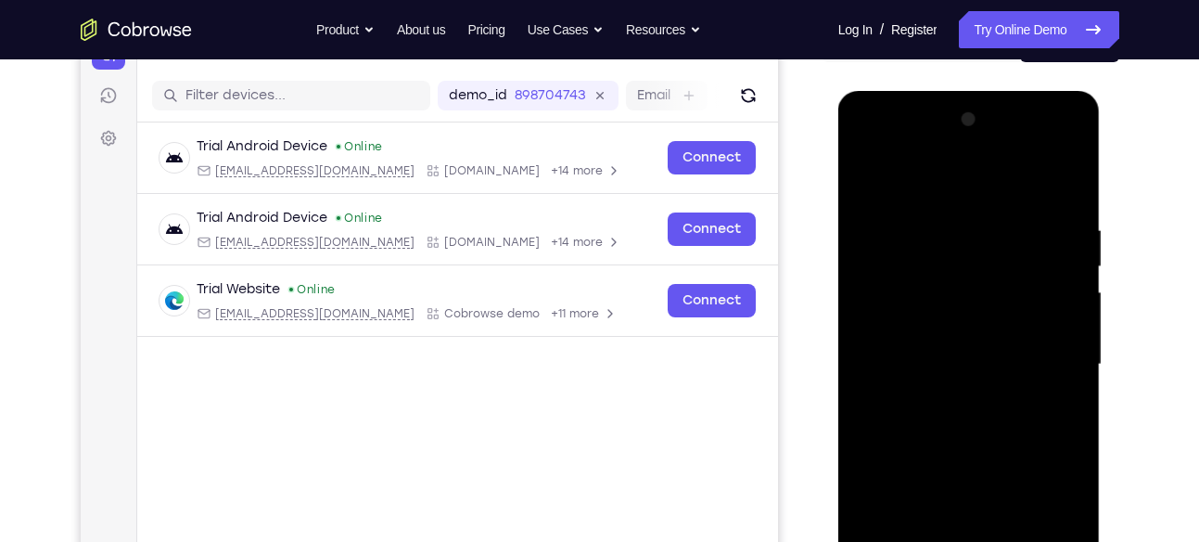
scroll to position [214, 0]
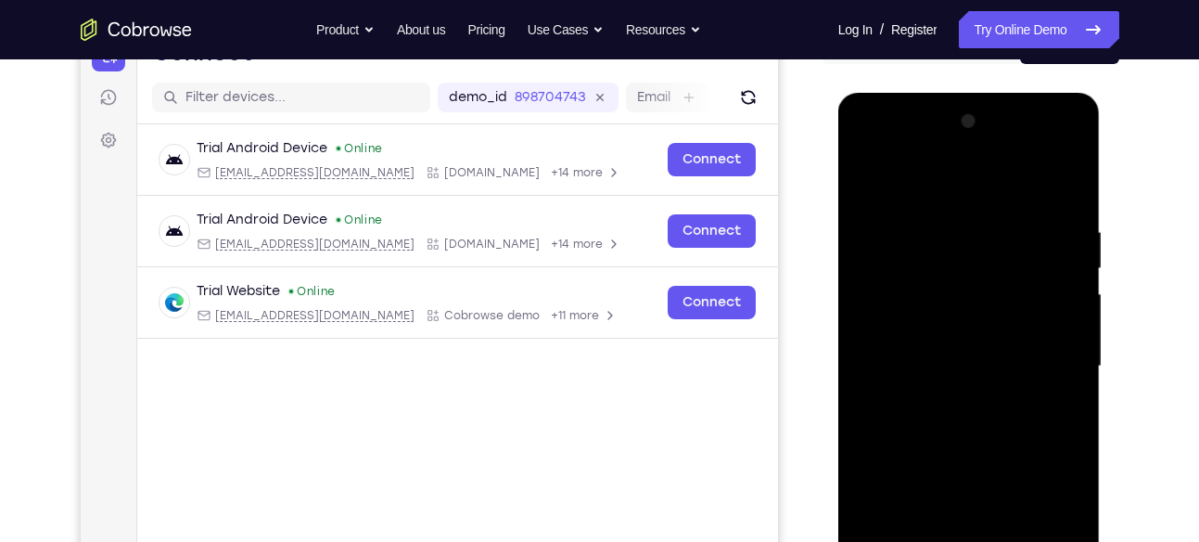
click at [925, 264] on div at bounding box center [969, 366] width 234 height 519
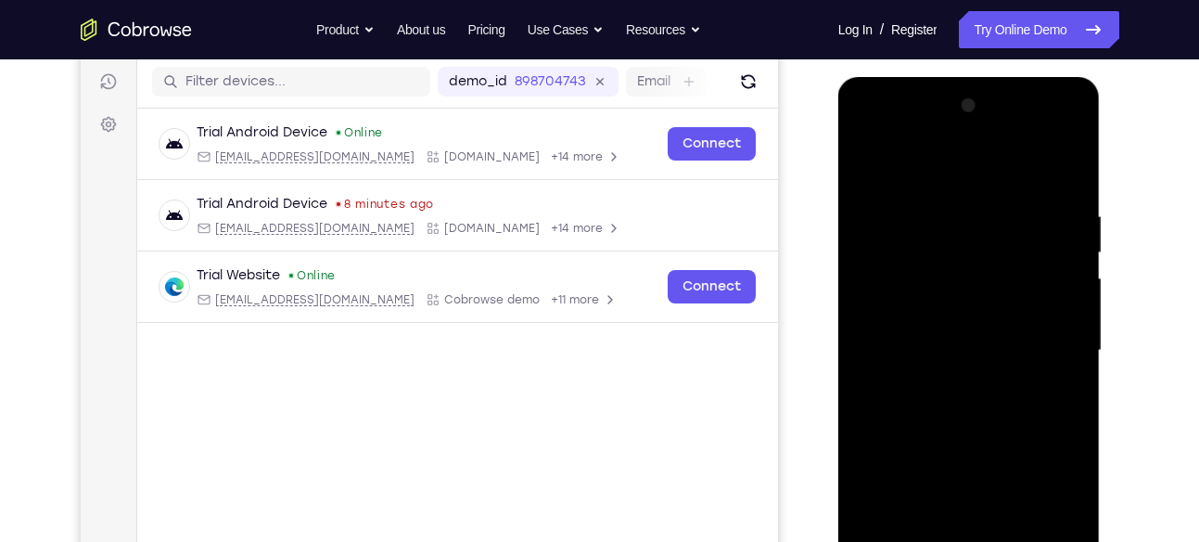
click at [898, 399] on div at bounding box center [969, 350] width 234 height 519
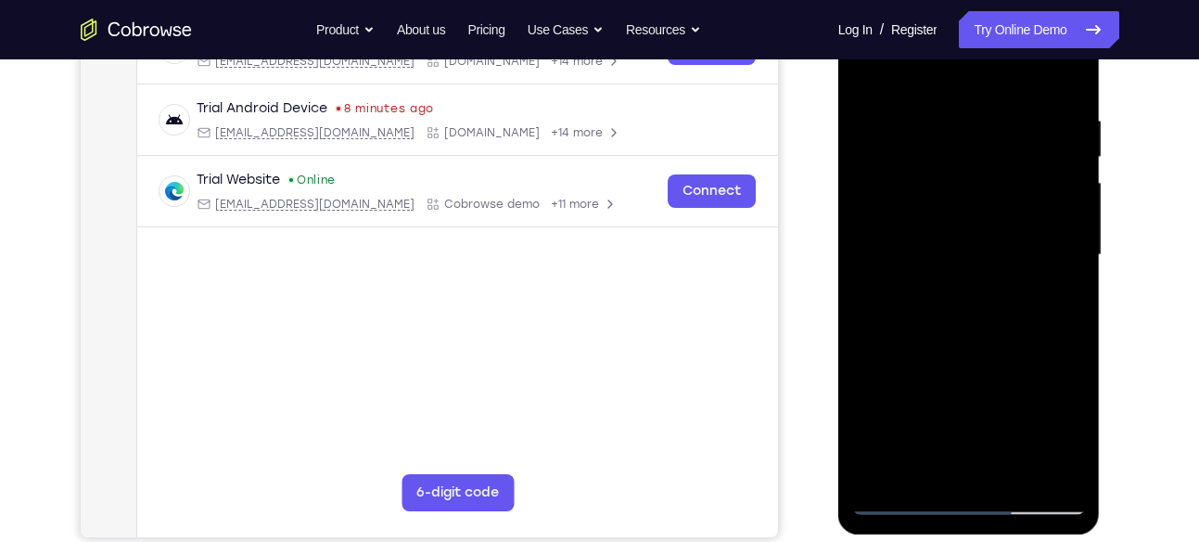
click at [916, 316] on div at bounding box center [969, 254] width 234 height 519
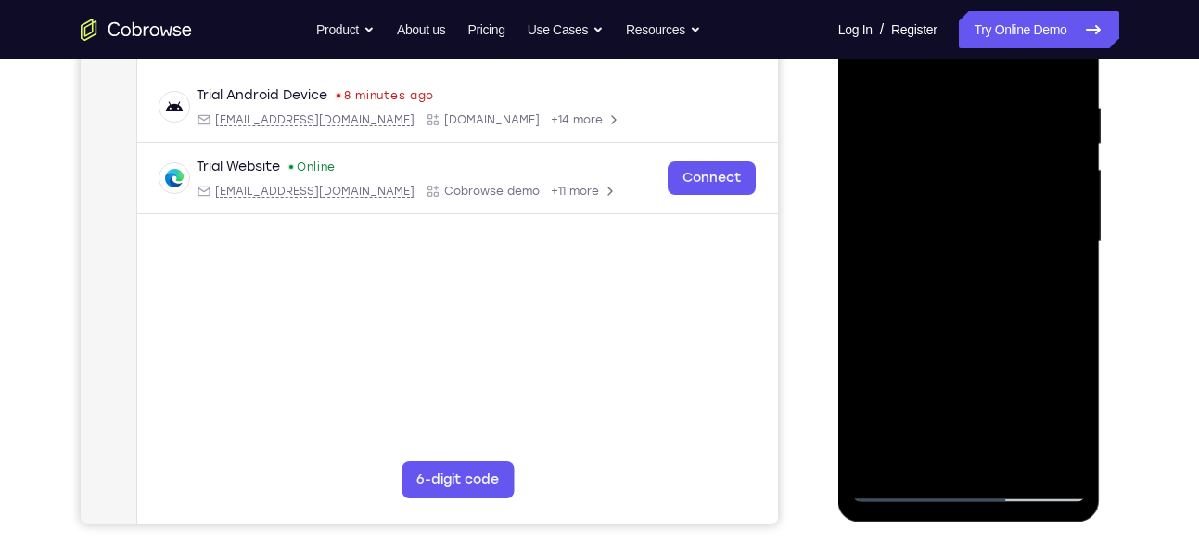
click at [944, 169] on div at bounding box center [969, 241] width 234 height 519
click at [978, 261] on div at bounding box center [969, 241] width 234 height 519
click at [1053, 317] on div at bounding box center [969, 241] width 234 height 519
click at [949, 237] on div at bounding box center [969, 241] width 234 height 519
click at [1077, 325] on div at bounding box center [969, 241] width 234 height 519
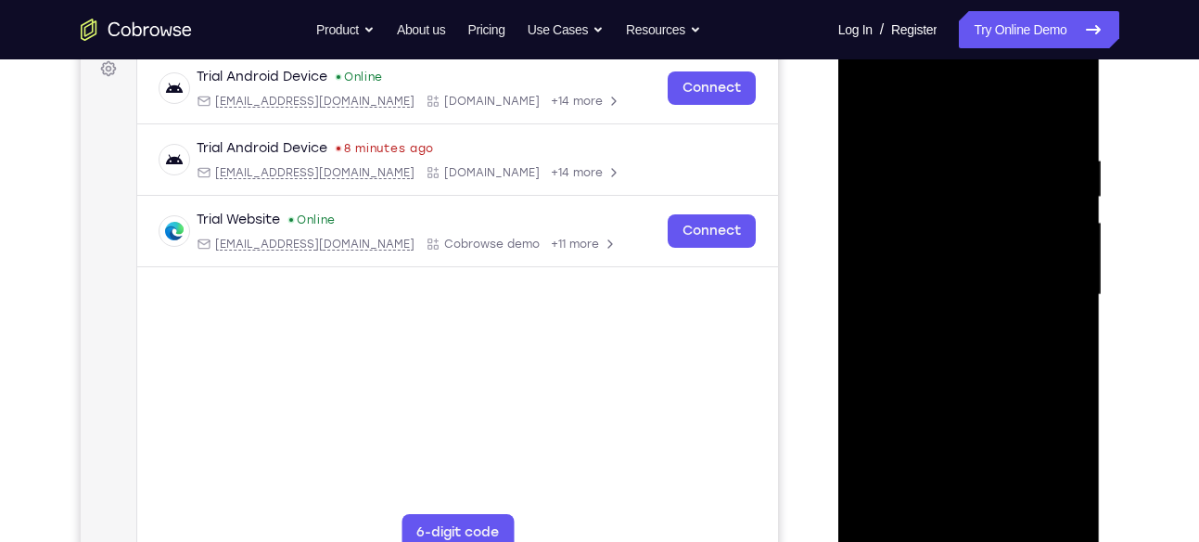
scroll to position [285, 0]
click at [918, 251] on div at bounding box center [969, 295] width 234 height 519
click at [858, 244] on div at bounding box center [969, 295] width 234 height 519
click at [858, 303] on div at bounding box center [969, 295] width 234 height 519
click at [860, 407] on div at bounding box center [969, 295] width 234 height 519
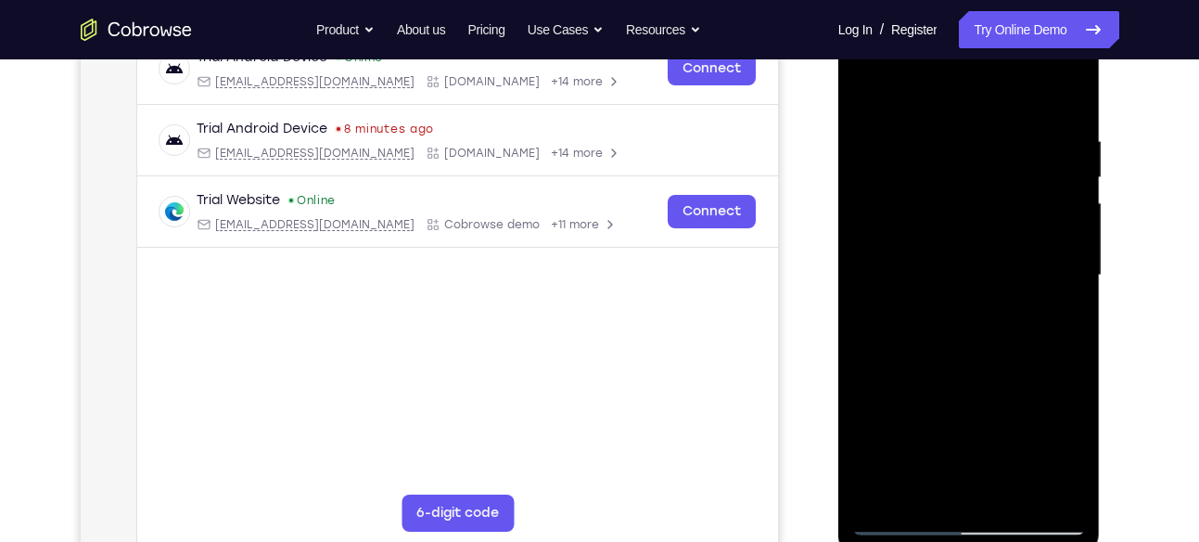
scroll to position [300, 0]
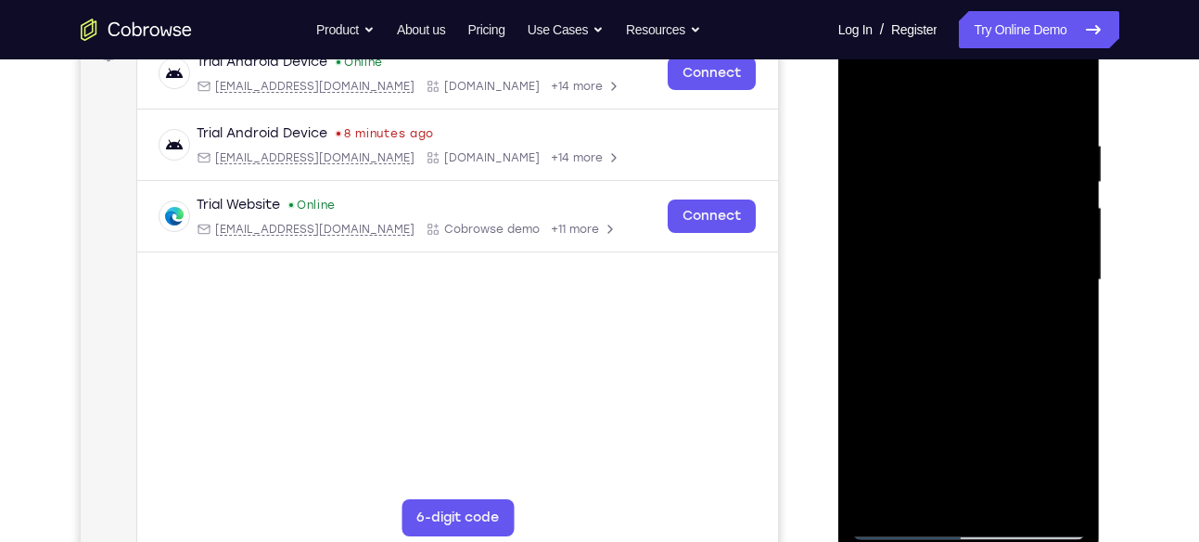
click at [918, 374] on div at bounding box center [969, 279] width 234 height 519
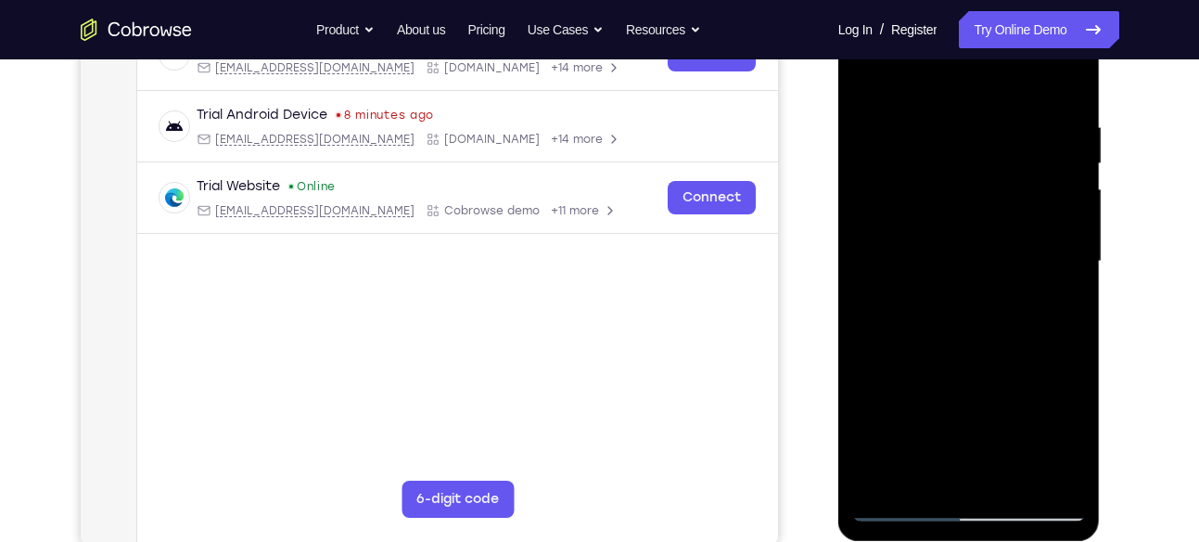
scroll to position [321, 0]
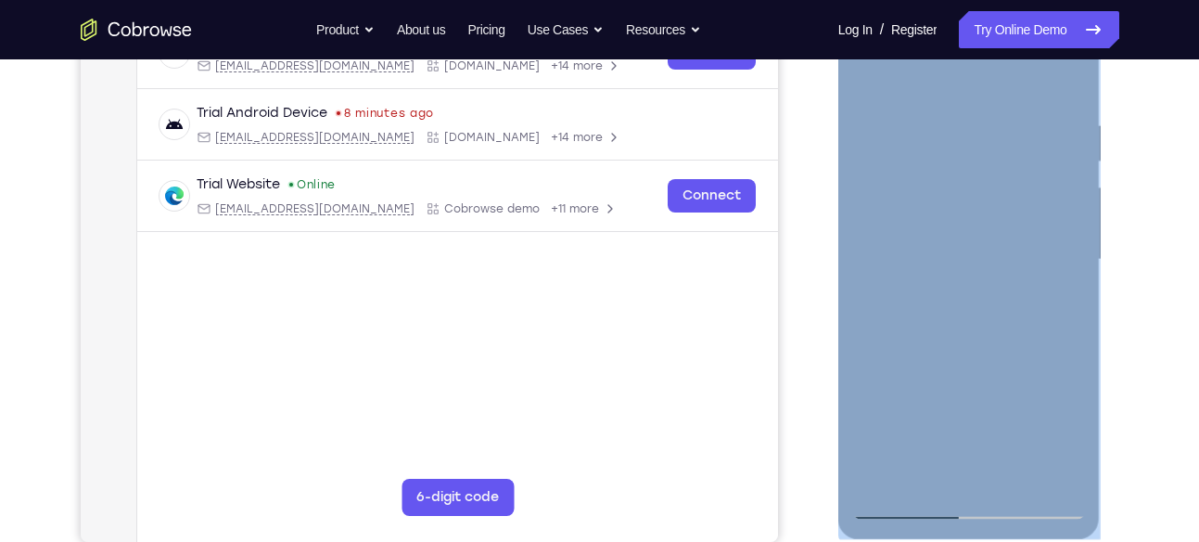
drag, startPoint x: 933, startPoint y: 531, endPoint x: 931, endPoint y: 460, distance: 71.4
click at [931, 460] on div at bounding box center [969, 262] width 262 height 553
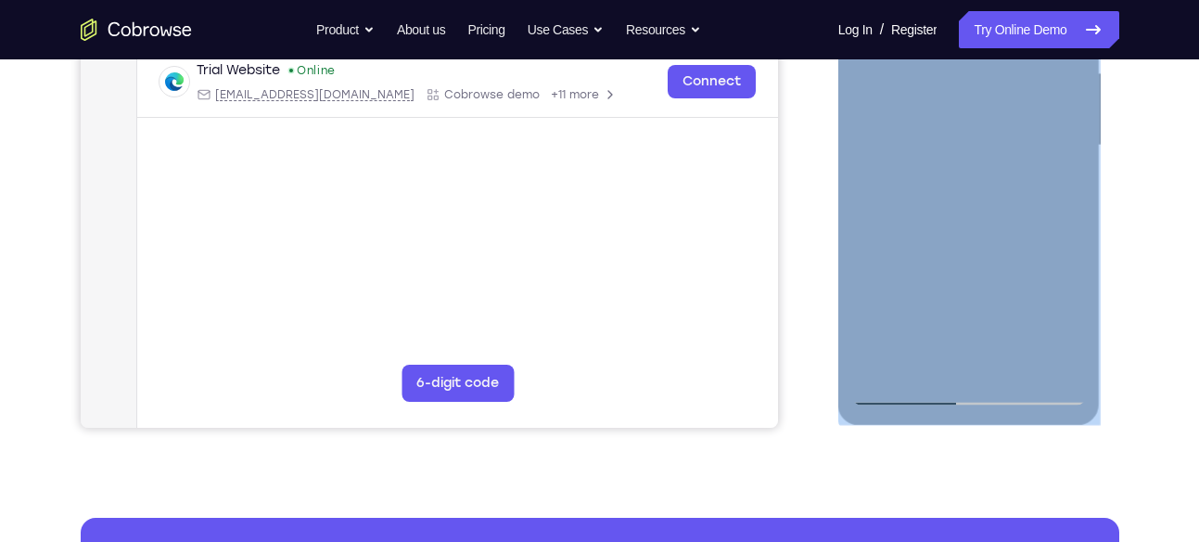
scroll to position [472, 0]
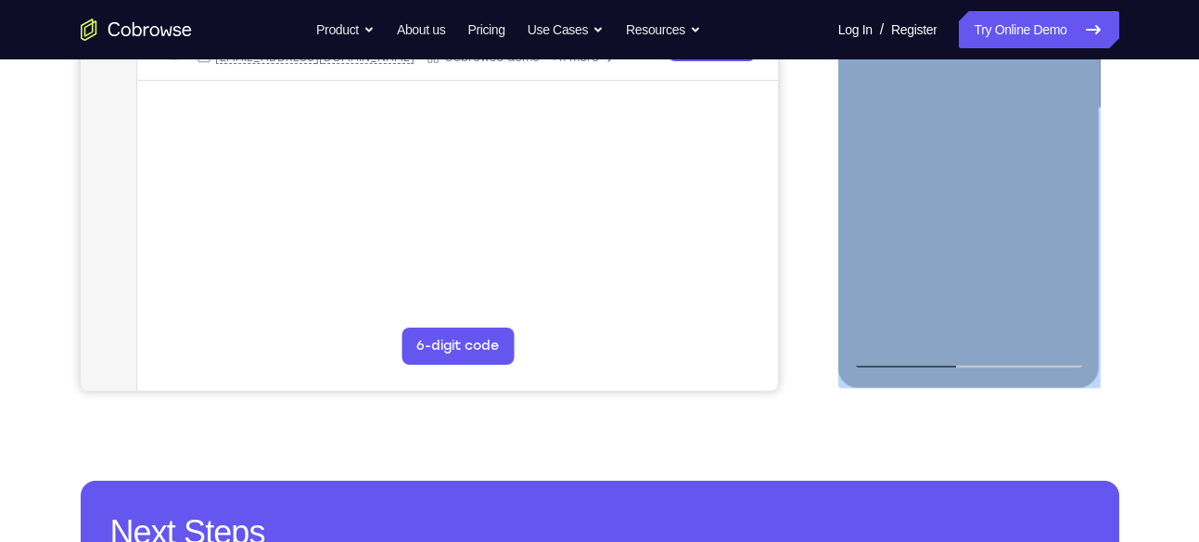
click at [952, 277] on div at bounding box center [969, 108] width 234 height 519
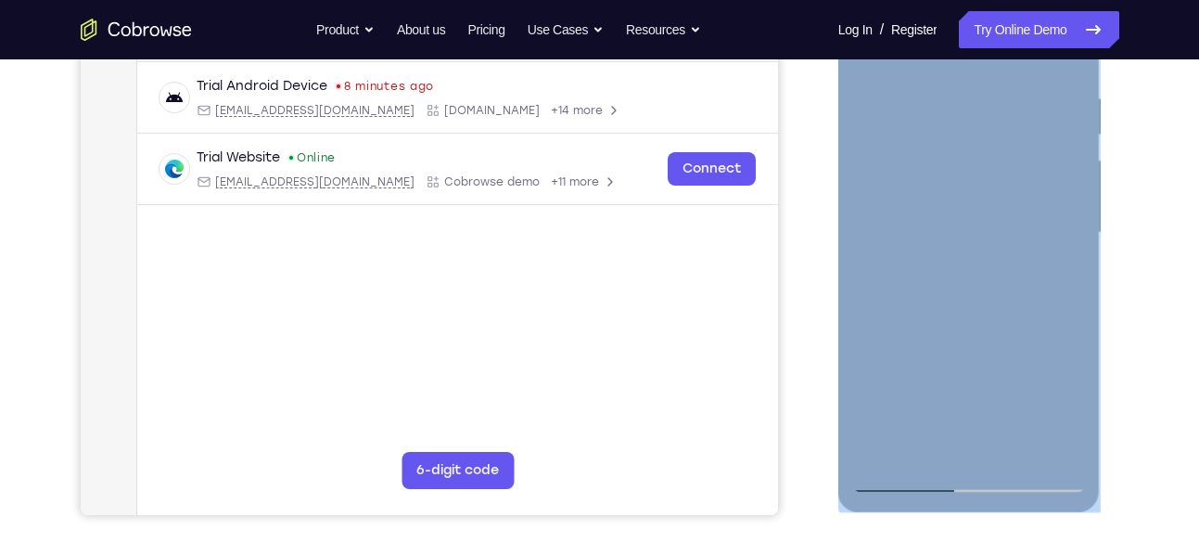
scroll to position [346, 0]
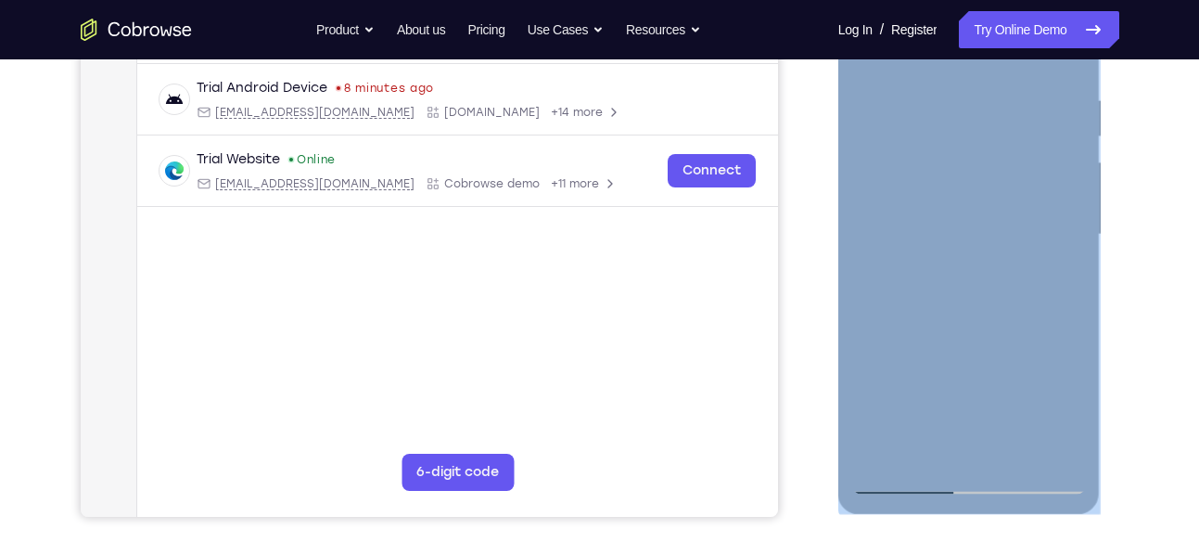
click at [854, 476] on div at bounding box center [969, 234] width 234 height 519
click at [894, 476] on div at bounding box center [969, 234] width 234 height 519
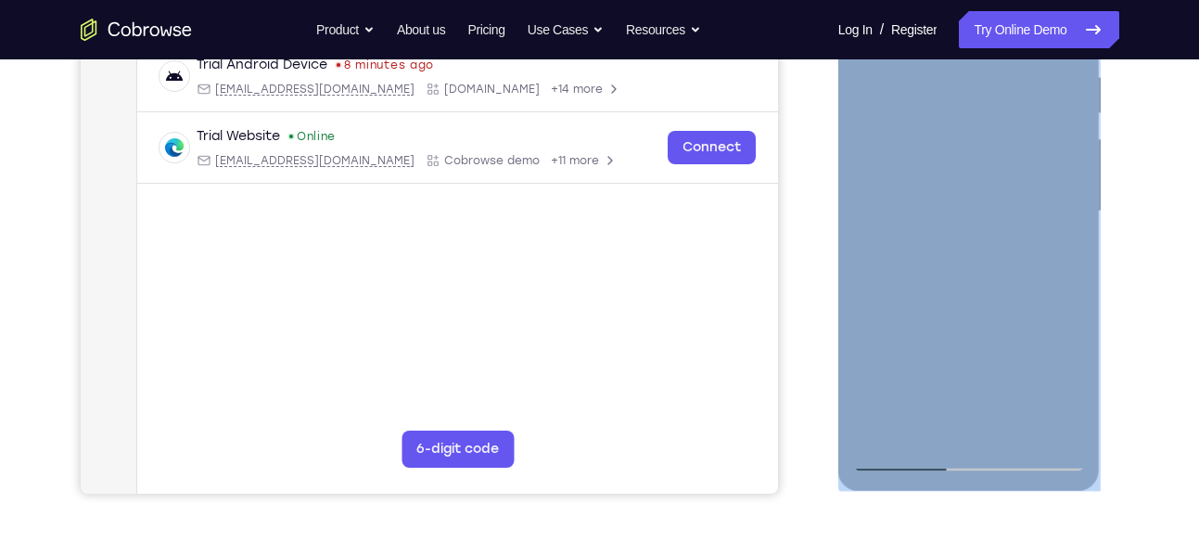
scroll to position [370, 0]
